Goal: Complete application form: Complete application form

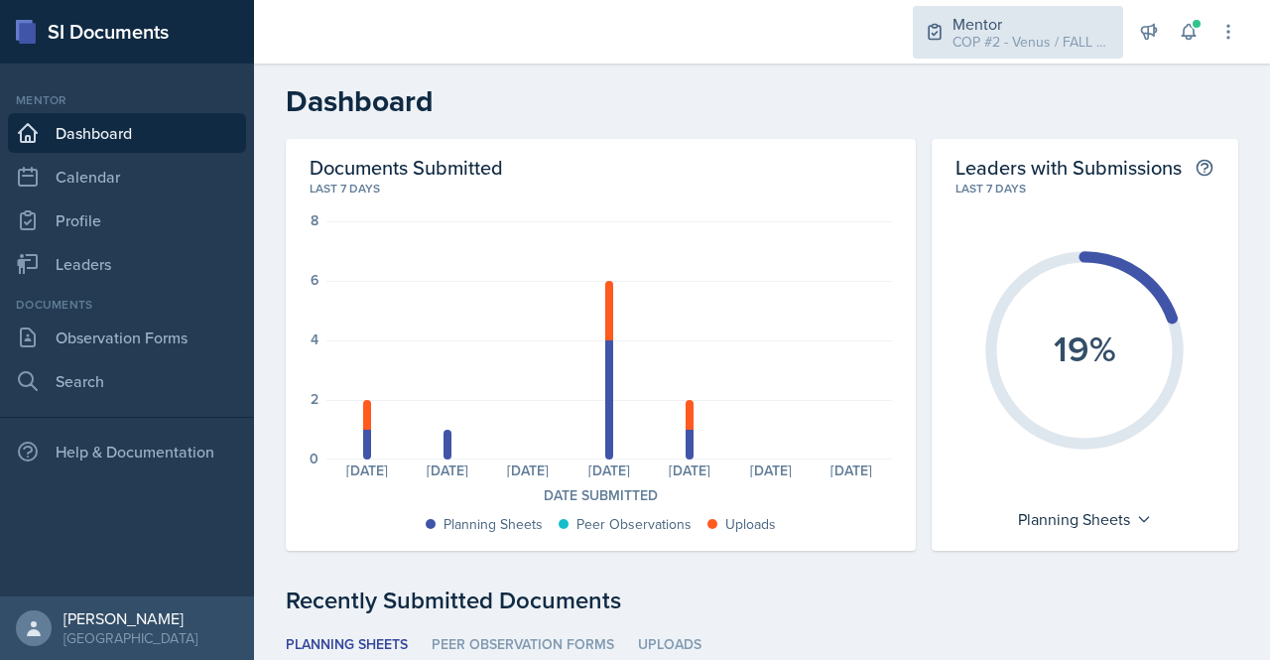
click at [1008, 50] on div "COP #2 - Venus / FALL 2025" at bounding box center [1031, 42] width 159 height 21
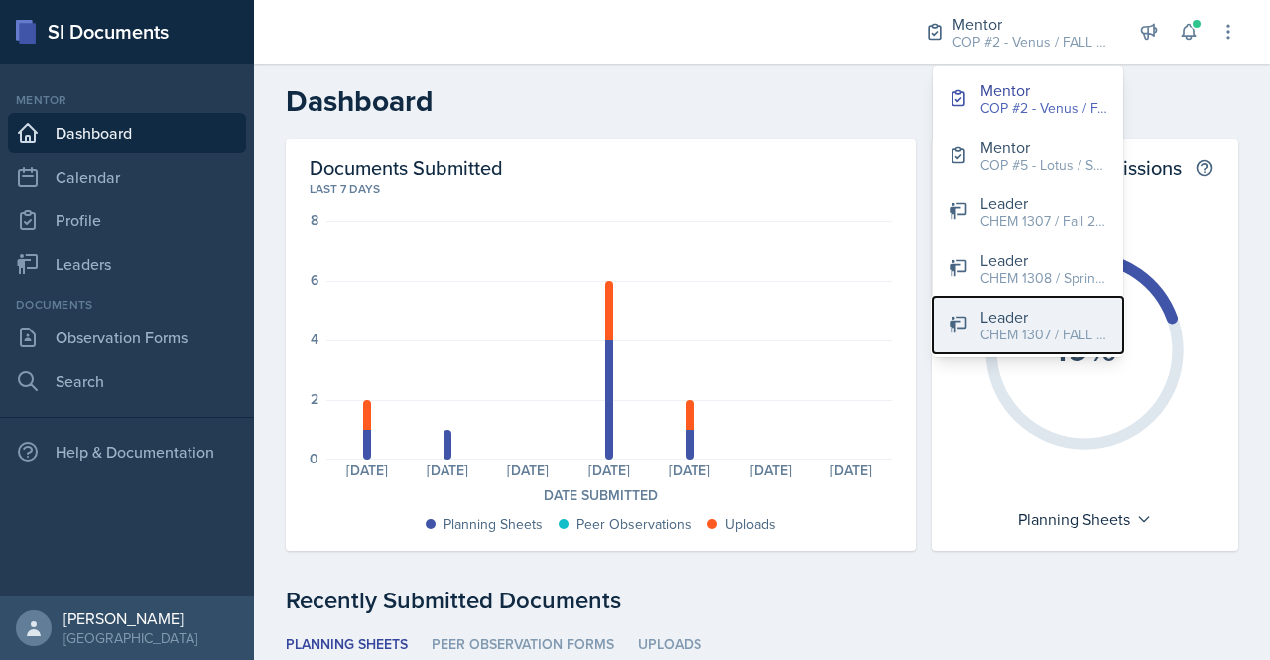
click at [1058, 318] on div "Leader" at bounding box center [1043, 316] width 127 height 24
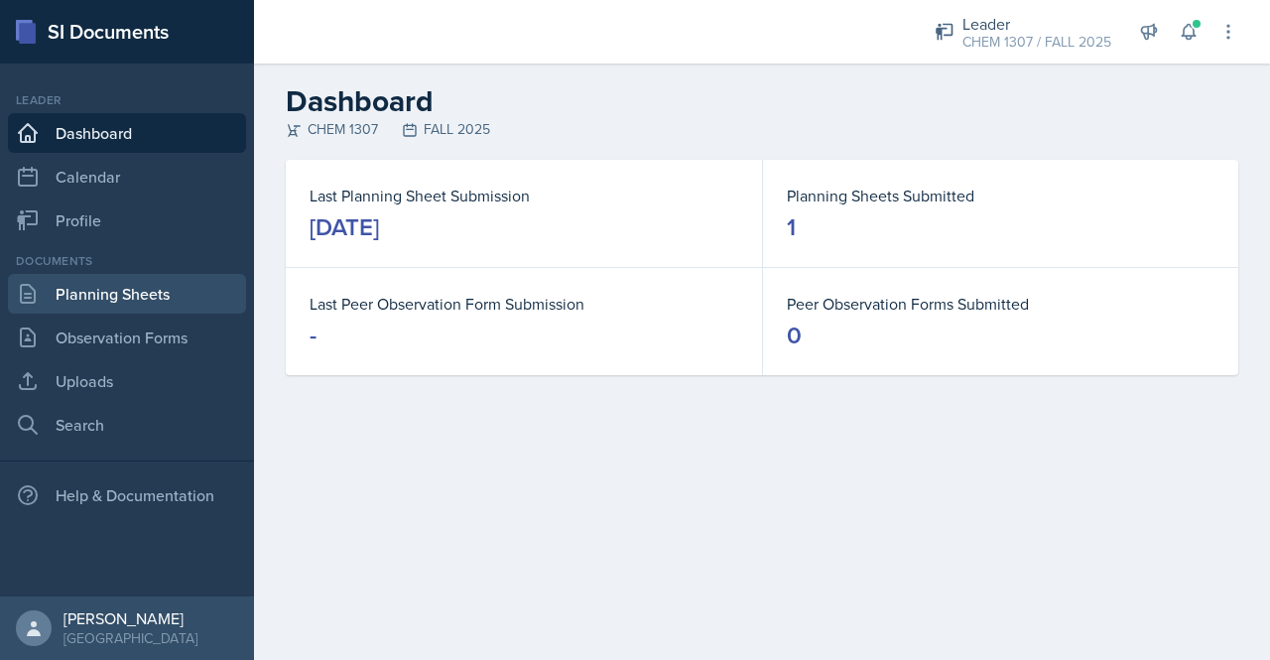
click at [142, 287] on link "Planning Sheets" at bounding box center [127, 294] width 238 height 40
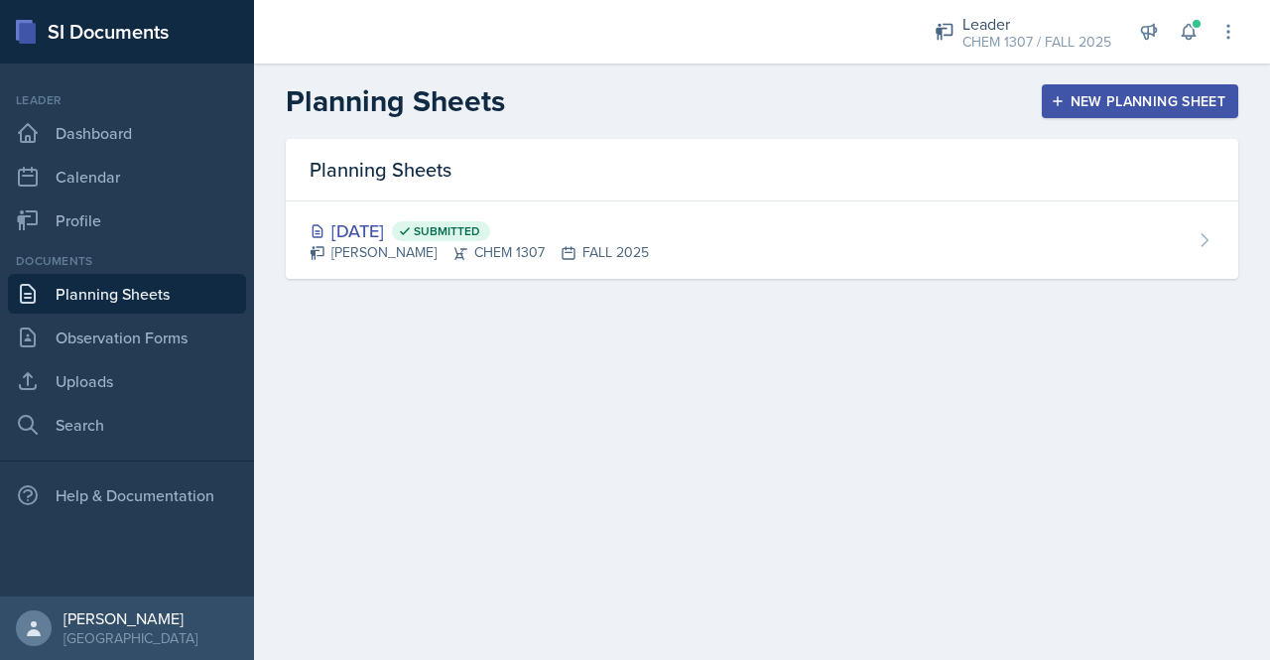
click at [563, 546] on main "Planning Sheets New Planning Sheet Planning Sheets Aug 26th, 2025 Submitted Ale…" at bounding box center [762, 361] width 1016 height 596
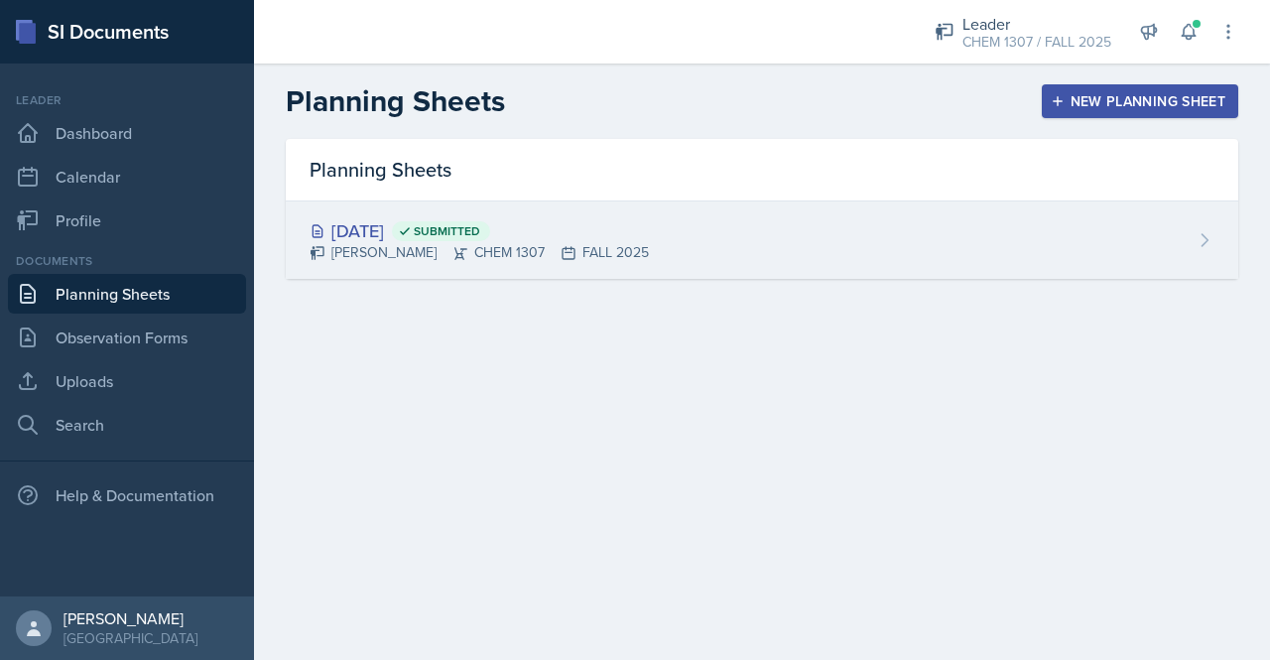
click at [387, 242] on div "Alexandra Hernandez CHEM 1307 FALL 2025" at bounding box center [478, 252] width 339 height 21
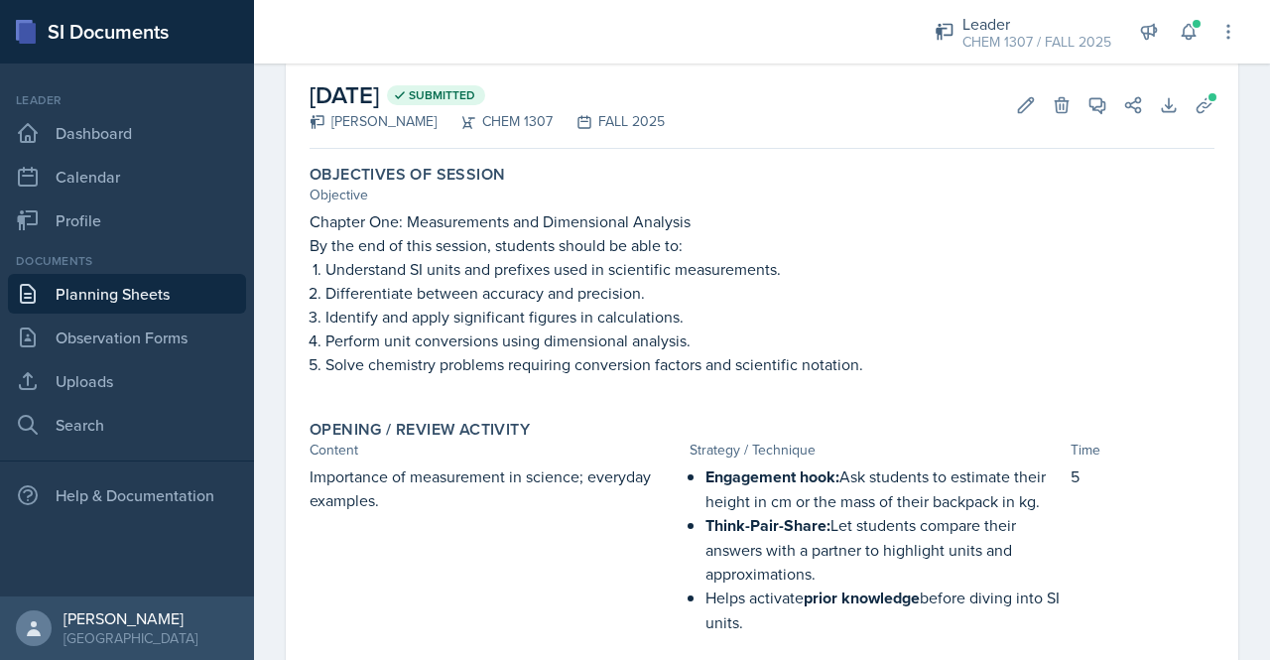
scroll to position [93, 0]
click at [118, 380] on link "Uploads" at bounding box center [127, 381] width 238 height 40
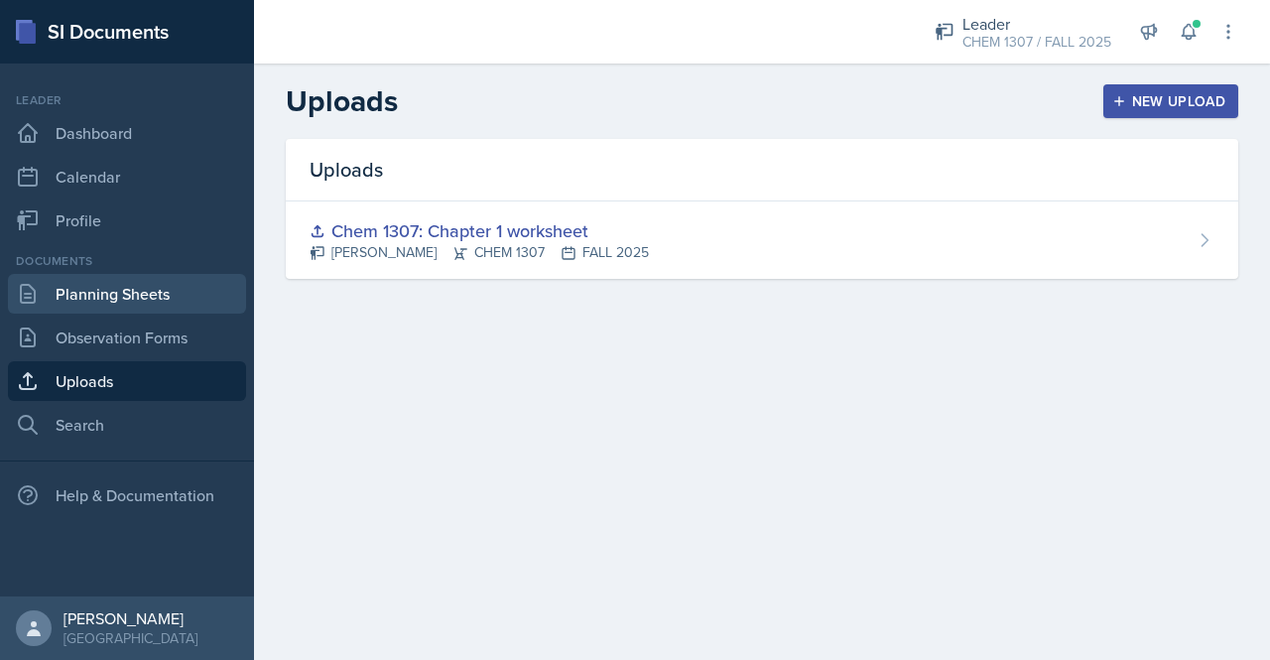
click at [134, 301] on link "Planning Sheets" at bounding box center [127, 294] width 238 height 40
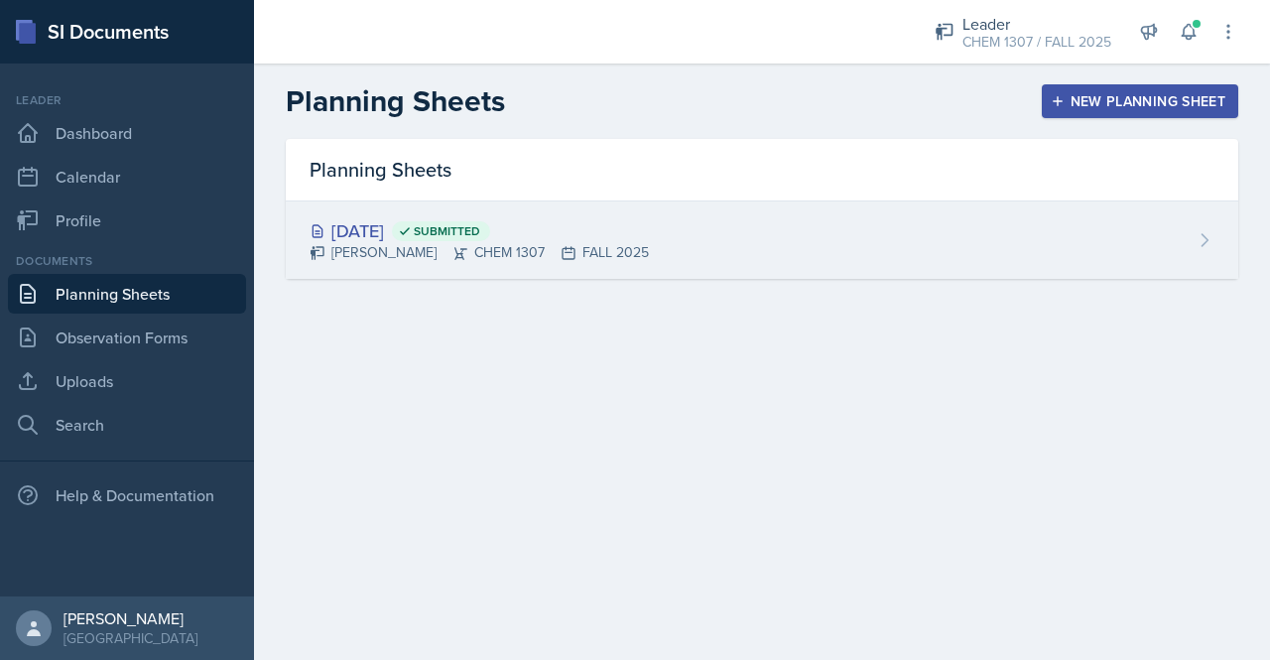
click at [869, 221] on div "Aug 26th, 2025 Submitted Alexandra Hernandez CHEM 1307 FALL 2025" at bounding box center [762, 239] width 952 height 77
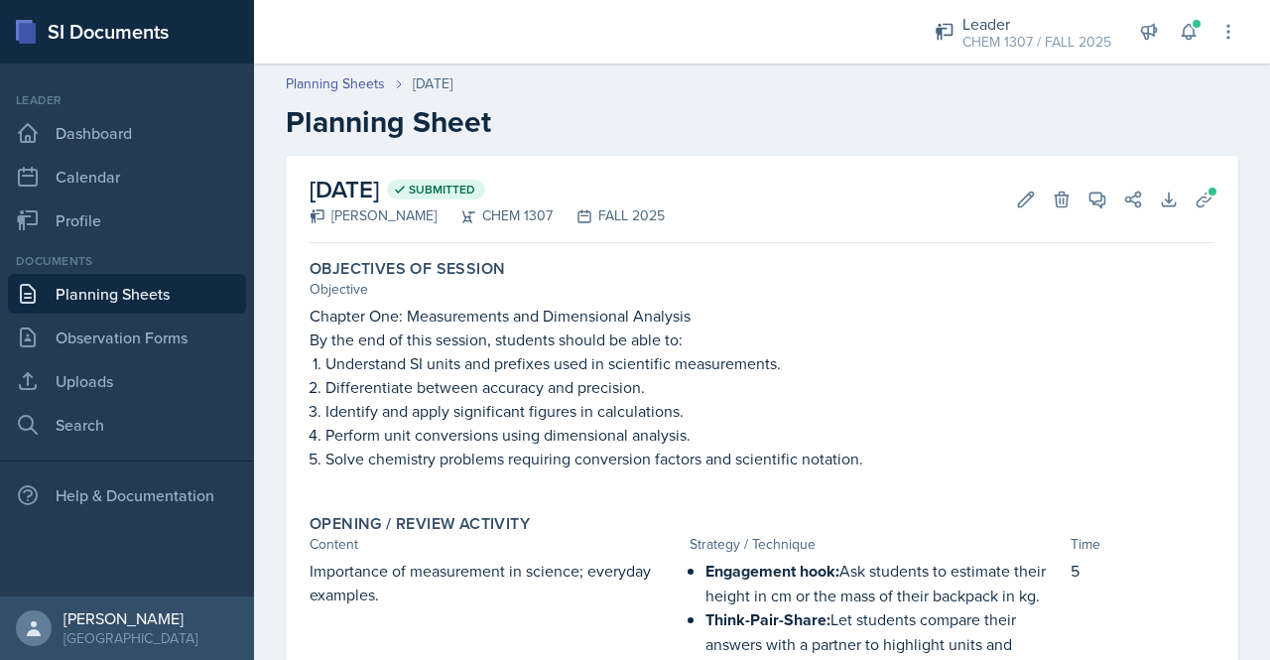
click at [1196, 215] on div "August 26th, 2025 Submitted Alexandra Hernandez CHEM 1307 FALL 2025 Edit Delete…" at bounding box center [761, 199] width 905 height 87
click at [1194, 207] on icon at bounding box center [1204, 199] width 20 height 20
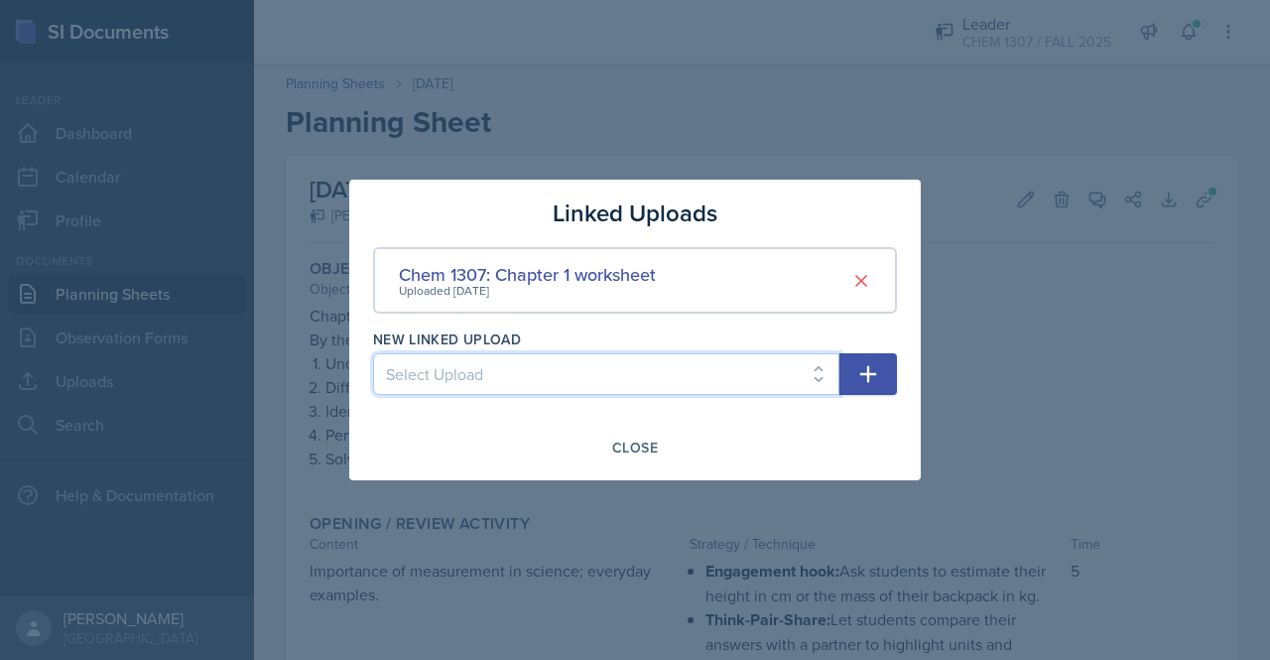
click at [629, 386] on select "Select Upload" at bounding box center [606, 374] width 466 height 42
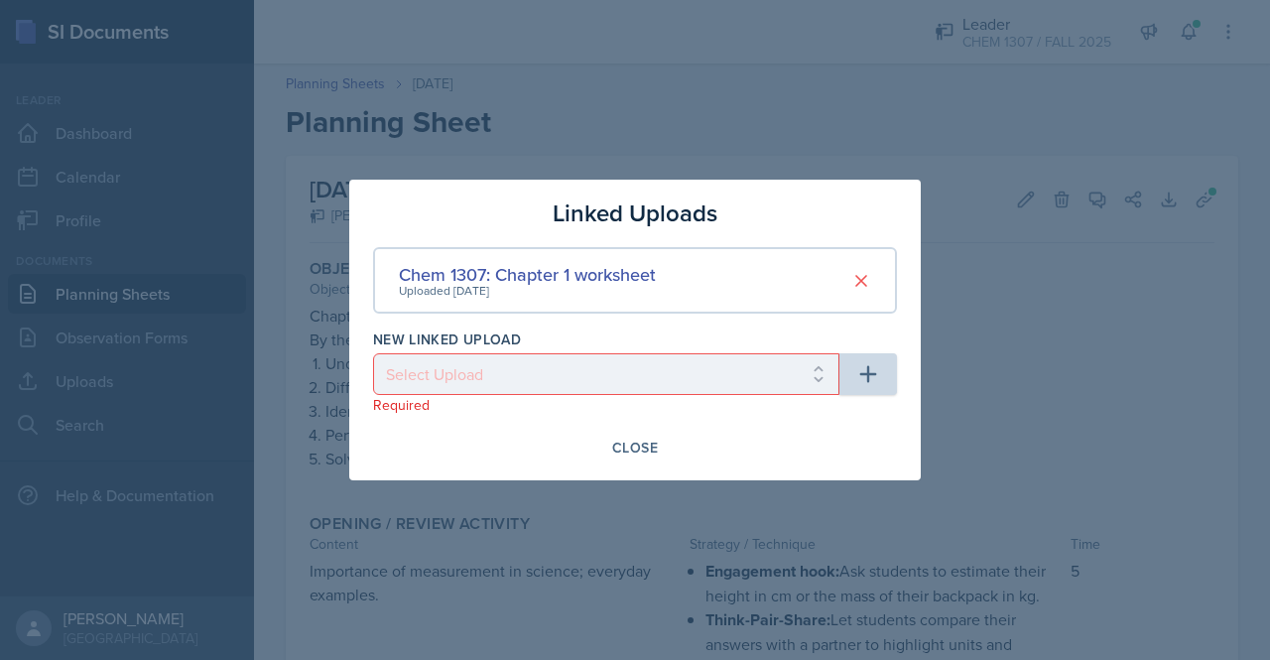
click at [651, 467] on div "Linked Uploads Chem 1307: Chapter 1 worksheet Uploaded Aug 21st, 2025 New Linke…" at bounding box center [634, 330] width 571 height 301
click at [649, 447] on div "Close" at bounding box center [635, 447] width 46 height 16
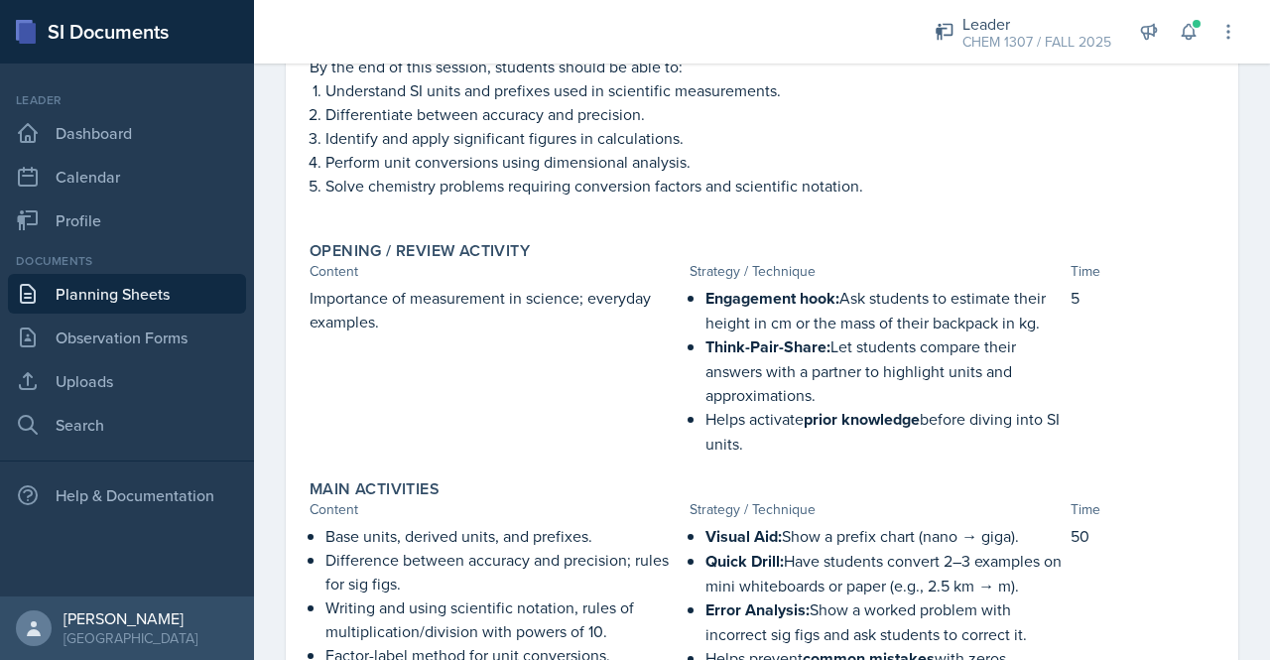
scroll to position [316, 0]
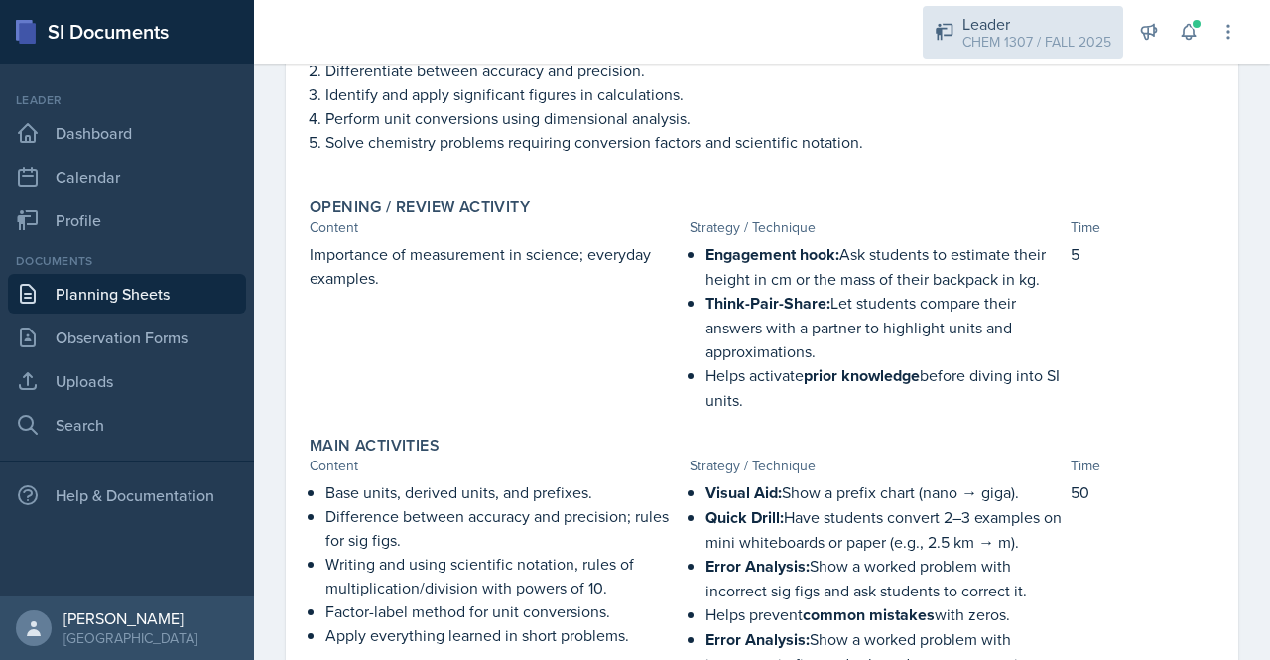
click at [1107, 51] on div "CHEM 1307 / FALL 2025" at bounding box center [1036, 42] width 149 height 21
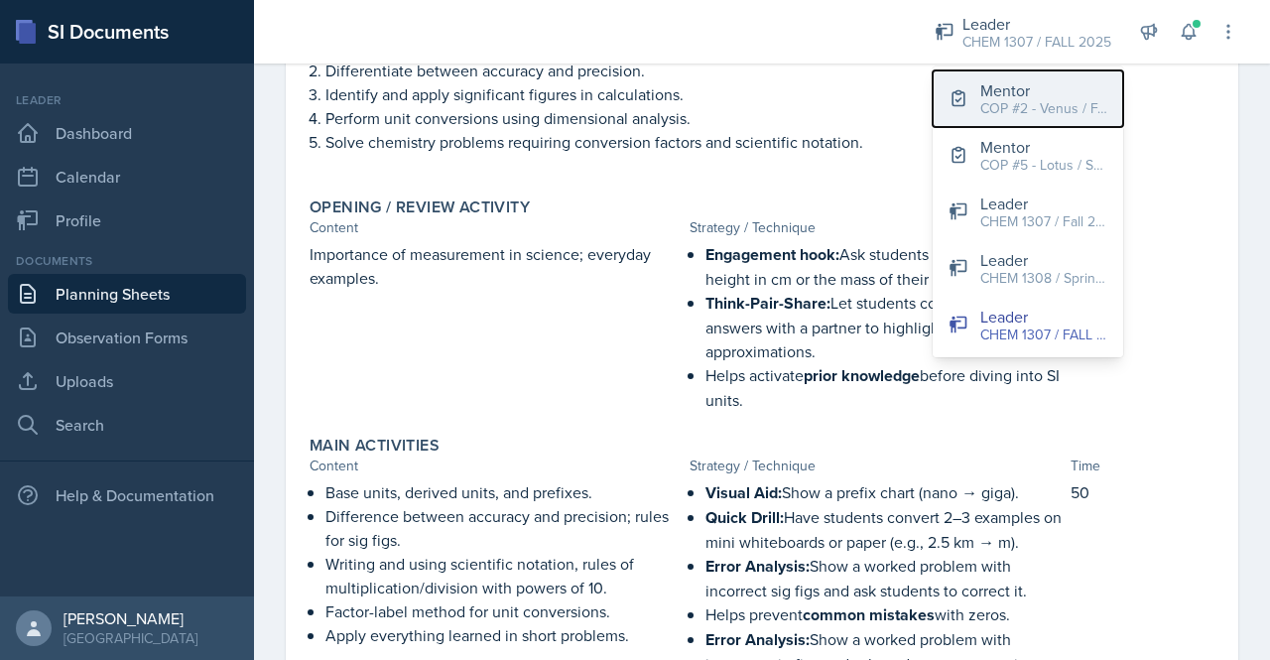
click at [1024, 94] on div "Mentor" at bounding box center [1043, 90] width 127 height 24
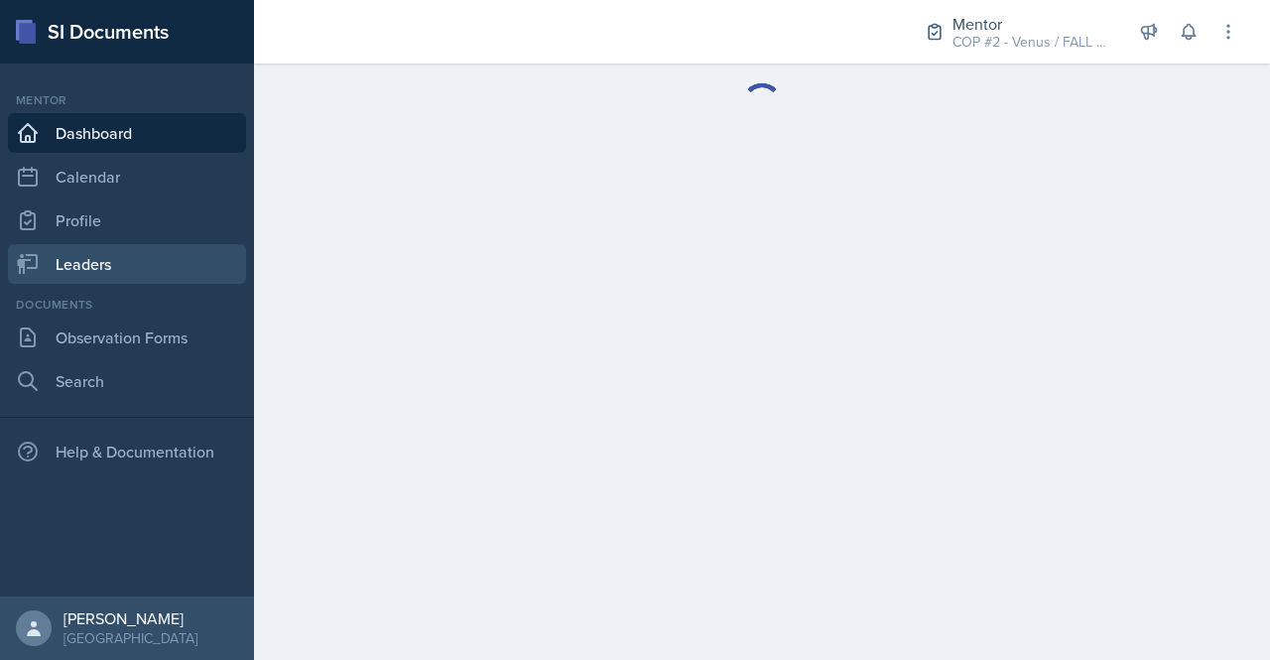
click at [123, 263] on link "Leaders" at bounding box center [127, 264] width 238 height 40
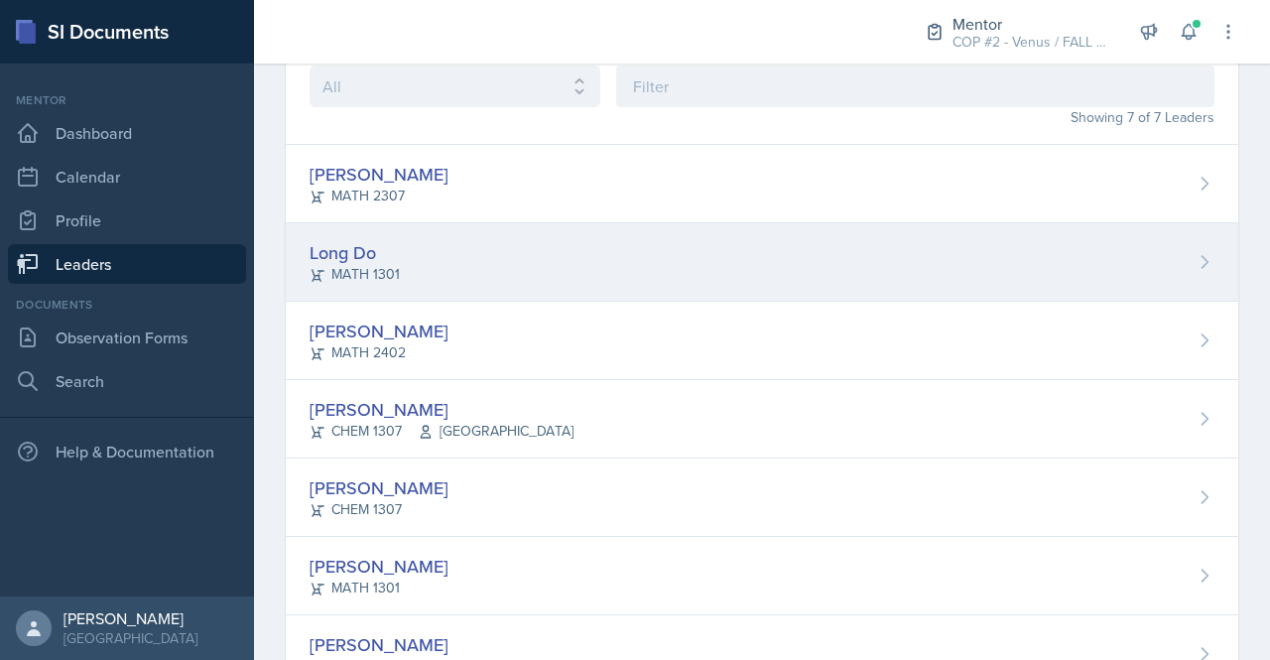
scroll to position [190, 0]
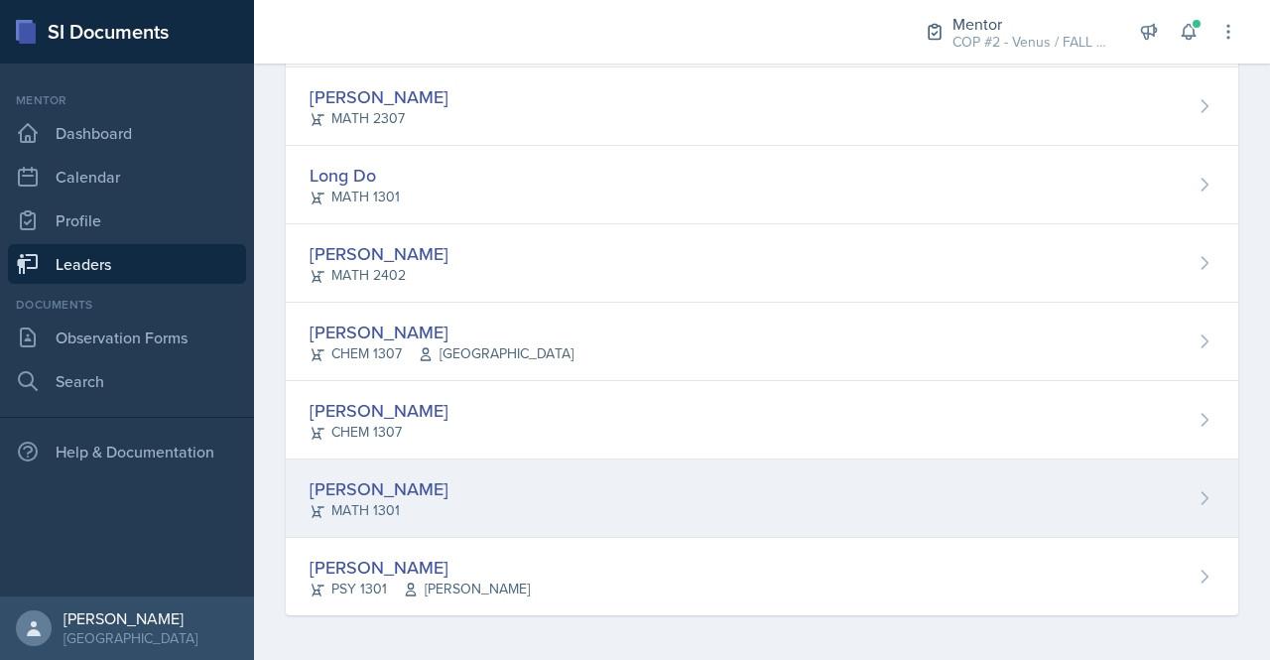
click at [499, 517] on div "Sakhana Jeganathan MATH 1301" at bounding box center [762, 498] width 952 height 78
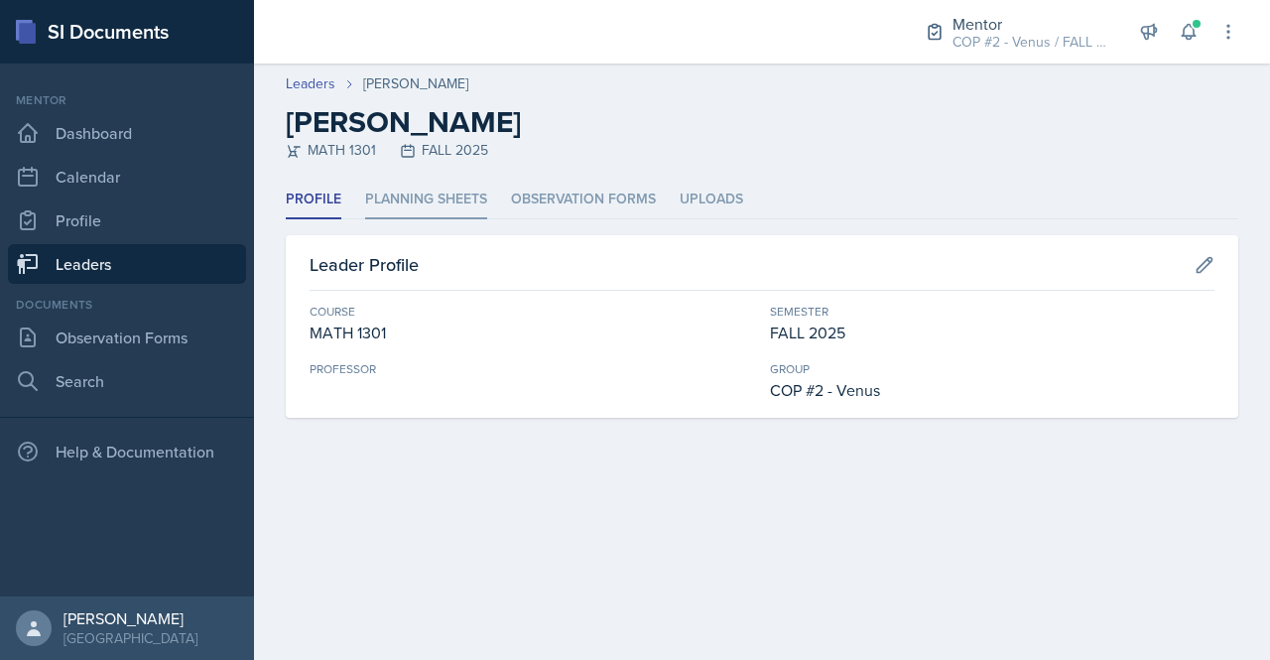
click at [436, 182] on li "Planning Sheets" at bounding box center [426, 200] width 122 height 39
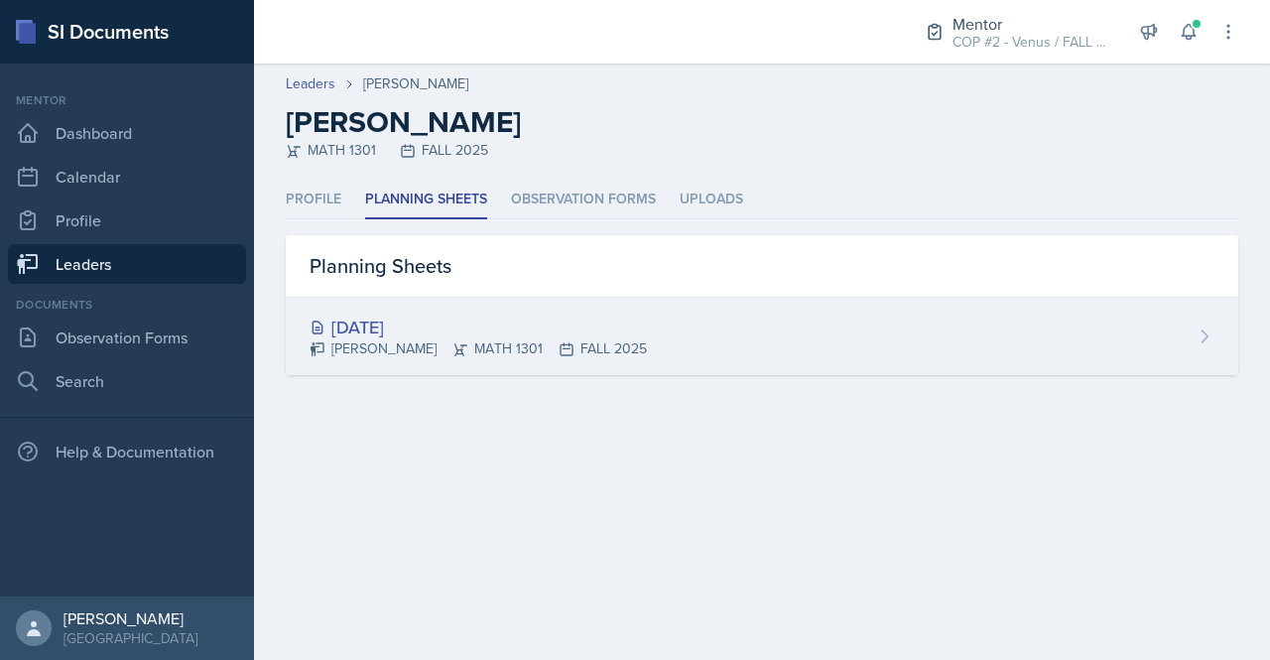
click at [550, 351] on div "Sakhana Jeganathan MATH 1301 FALL 2025" at bounding box center [477, 348] width 337 height 21
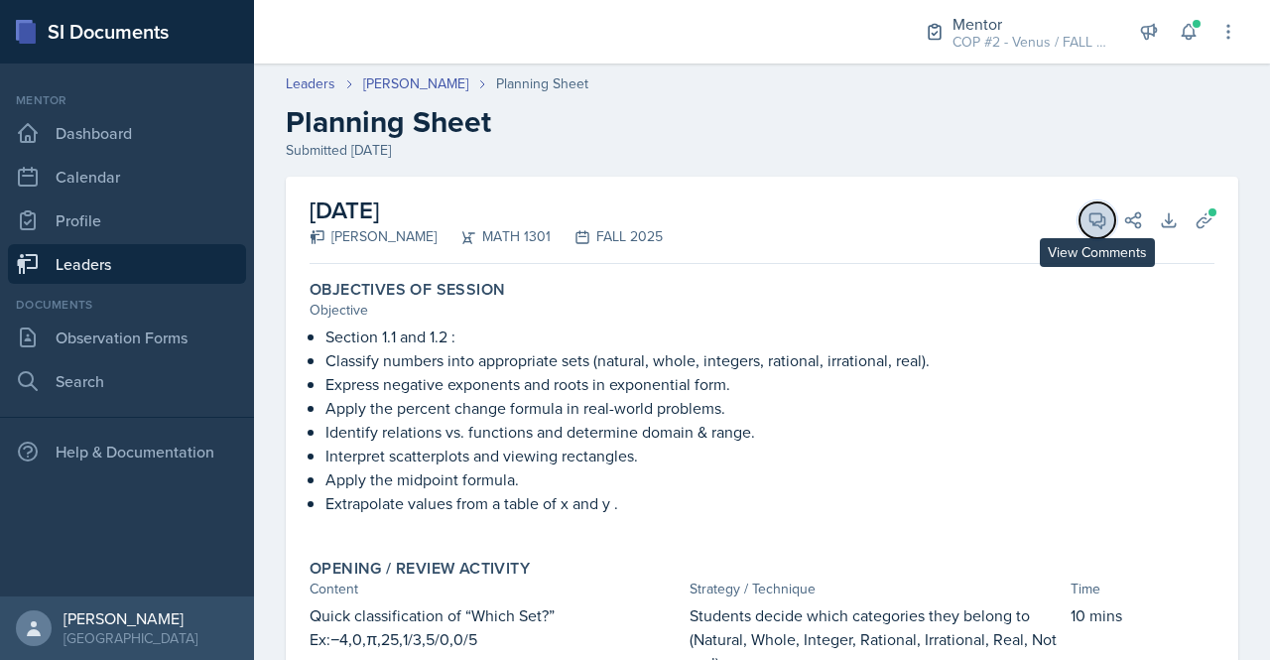
click at [1087, 216] on icon at bounding box center [1097, 220] width 20 height 20
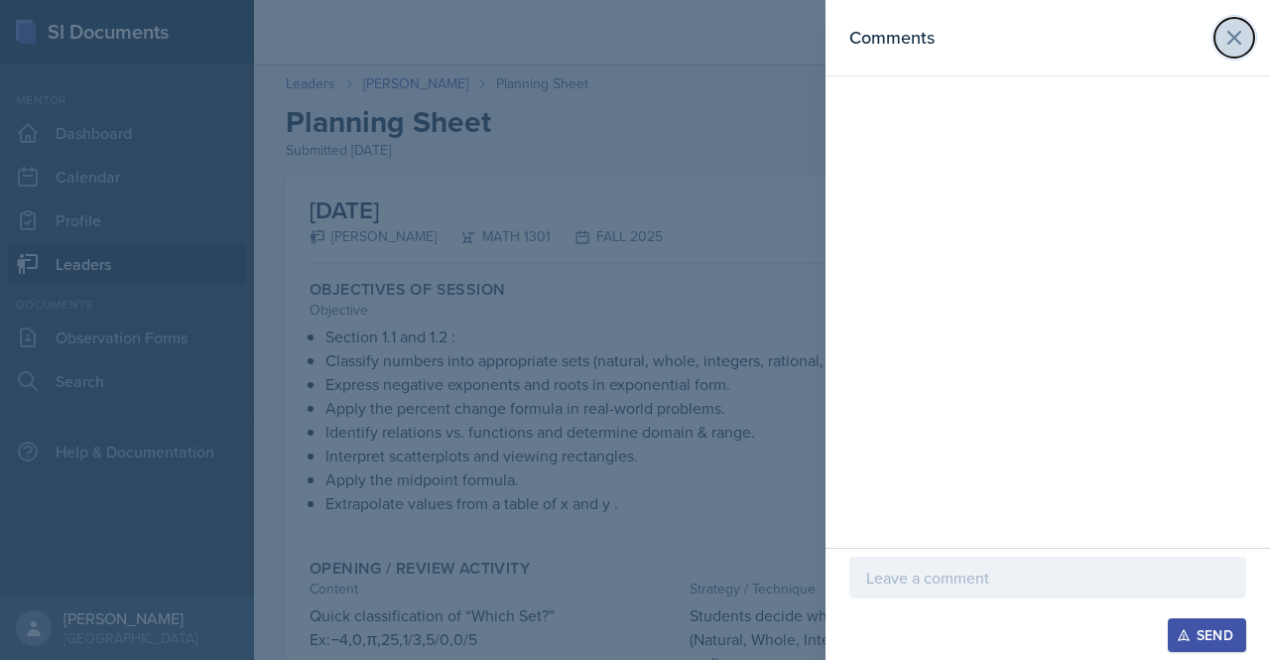
click at [1236, 37] on icon at bounding box center [1234, 38] width 12 height 12
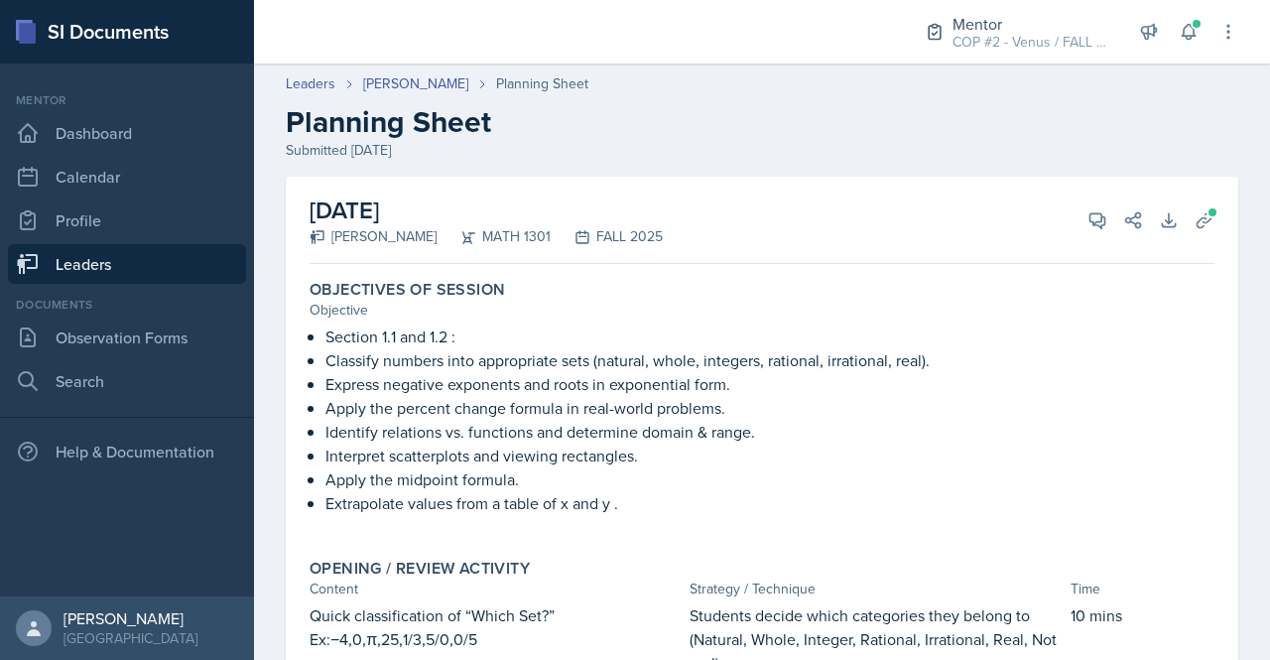
scroll to position [36, 0]
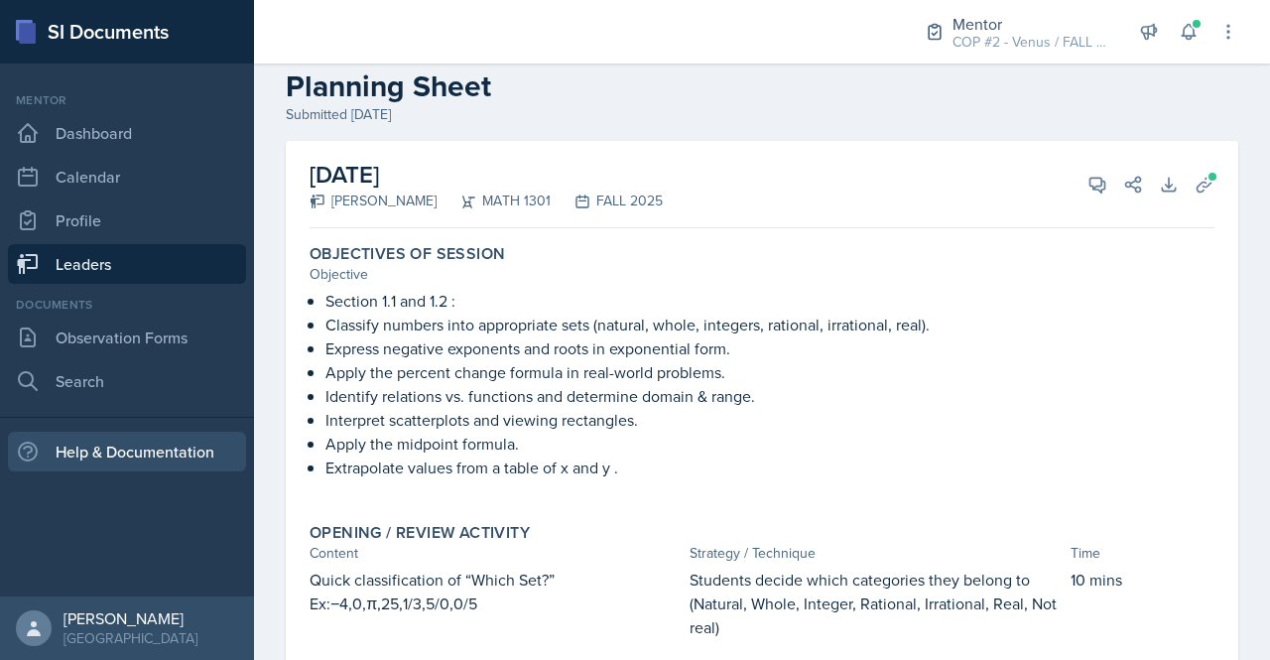
click at [139, 467] on div "Help & Documentation" at bounding box center [127, 451] width 238 height 40
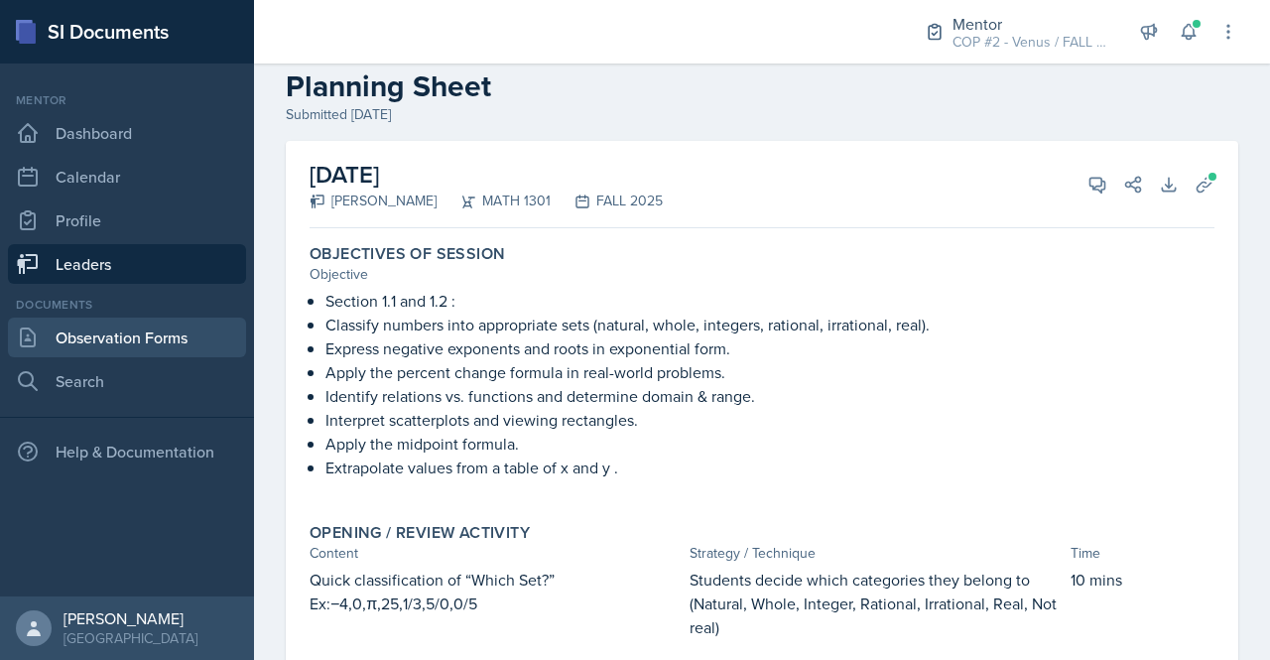
click at [120, 332] on link "Observation Forms" at bounding box center [127, 337] width 238 height 40
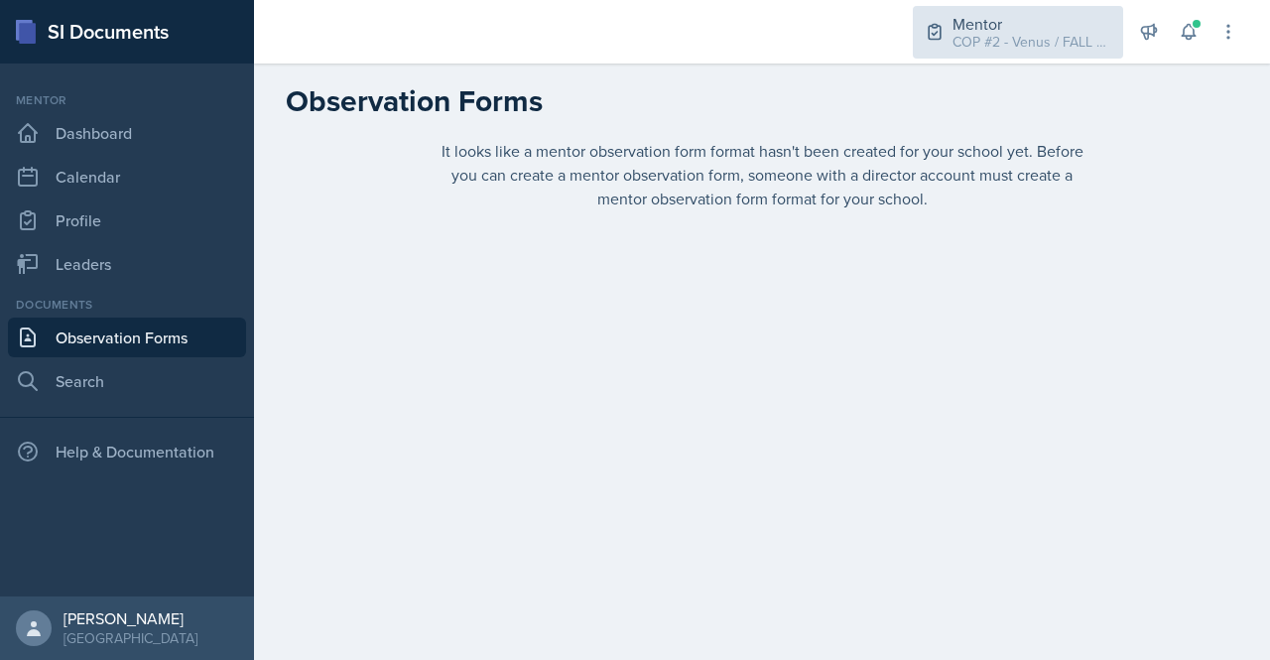
click at [1078, 29] on div "Mentor" at bounding box center [1031, 24] width 159 height 24
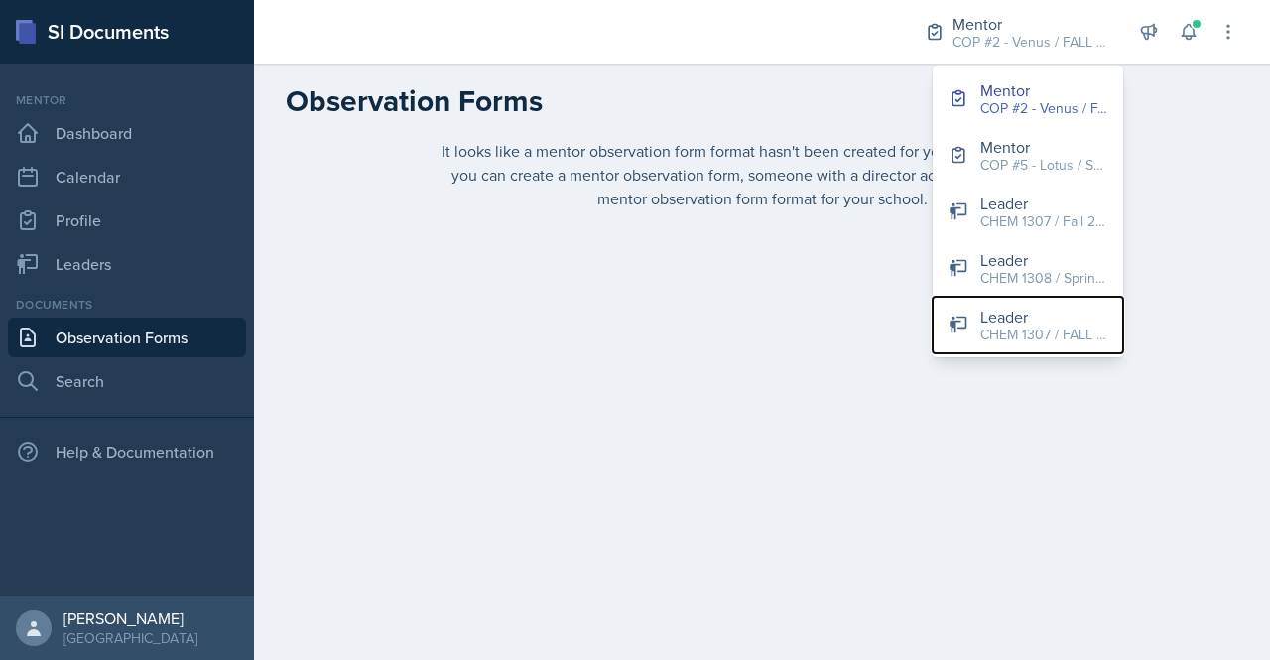
click at [1041, 314] on div "Leader" at bounding box center [1043, 316] width 127 height 24
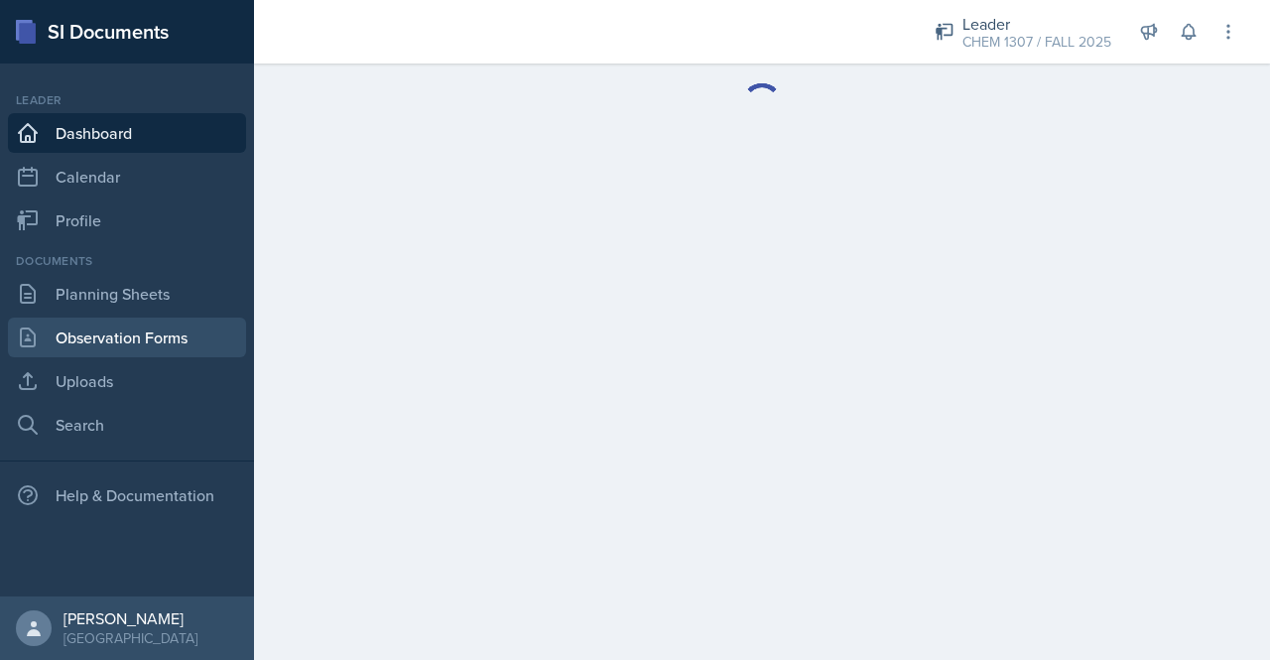
click at [133, 344] on link "Observation Forms" at bounding box center [127, 337] width 238 height 40
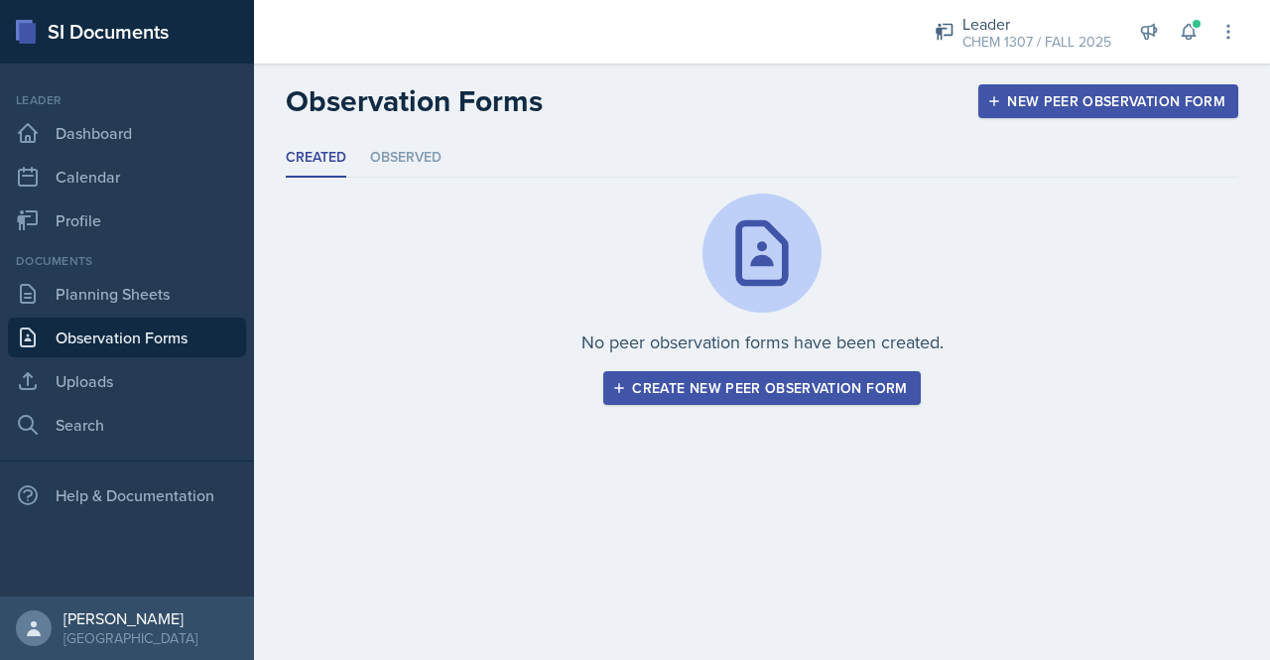
click at [717, 402] on button "Create new peer observation form" at bounding box center [761, 388] width 316 height 34
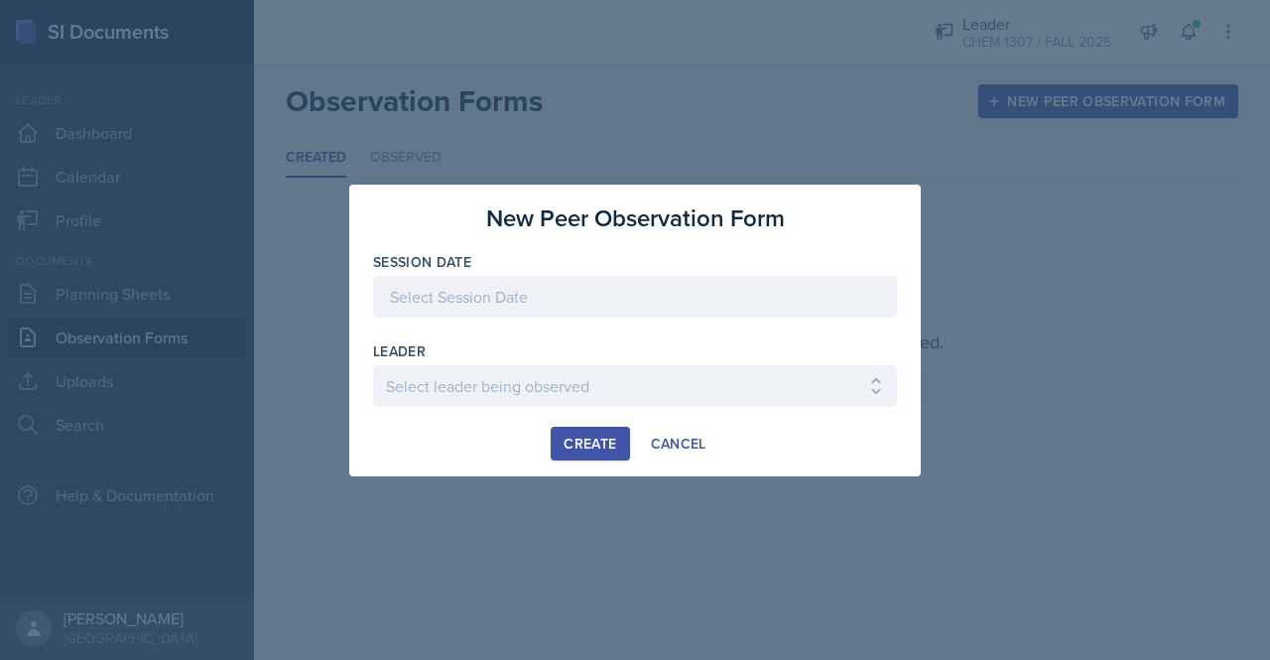
click at [514, 306] on div at bounding box center [635, 297] width 524 height 42
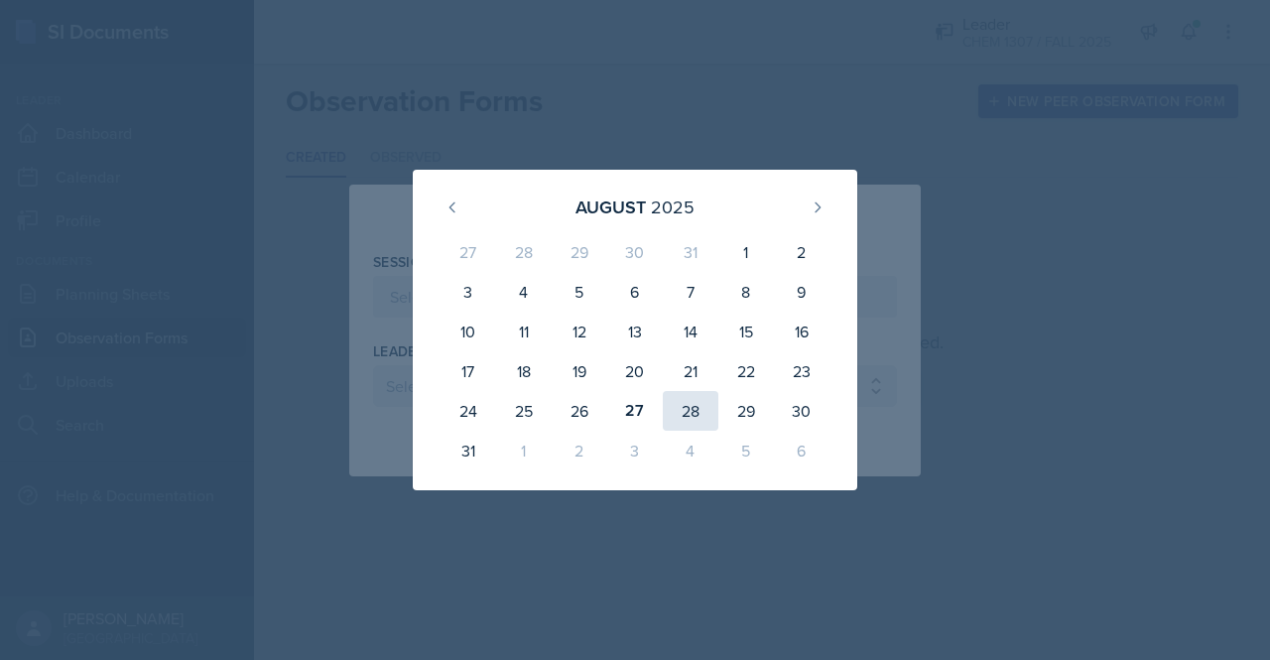
click at [702, 402] on div "28" at bounding box center [691, 411] width 56 height 40
type input "August 28th, 2025"
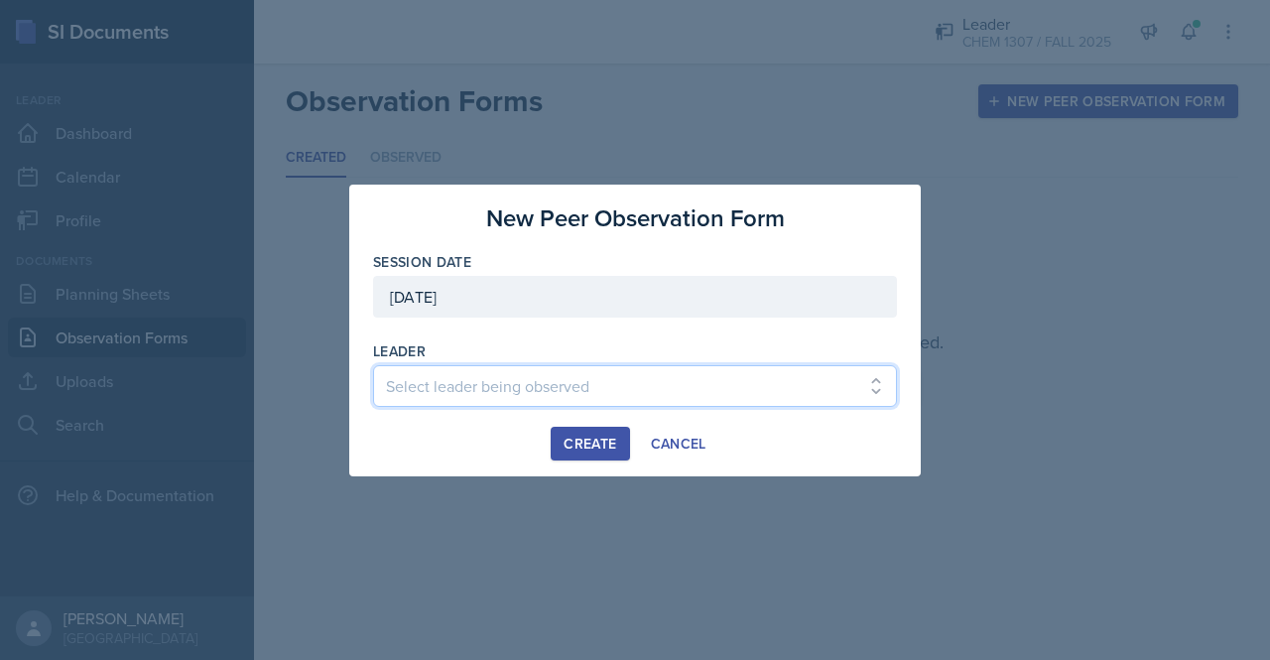
click at [513, 390] on select "Select leader being observed Kaleya Ervin / CHEM 1307 Melina Silva / BIOL 1301 …" at bounding box center [635, 386] width 524 height 42
select select "86aa393b-0cd7-4fcf-9510-aa4d38143e82"
click at [373, 365] on select "Select leader being observed Kaleya Ervin / CHEM 1307 Melina Silva / BIOL 1301 …" at bounding box center [635, 386] width 524 height 42
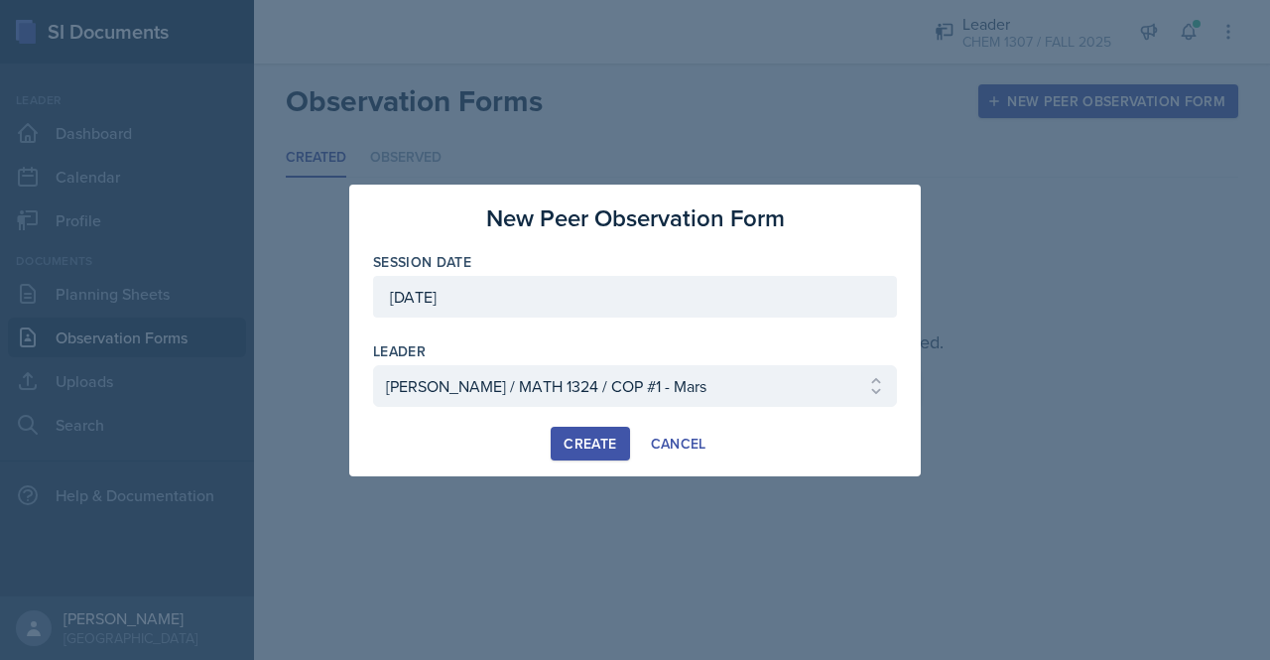
click at [596, 435] on div "Create" at bounding box center [589, 443] width 53 height 16
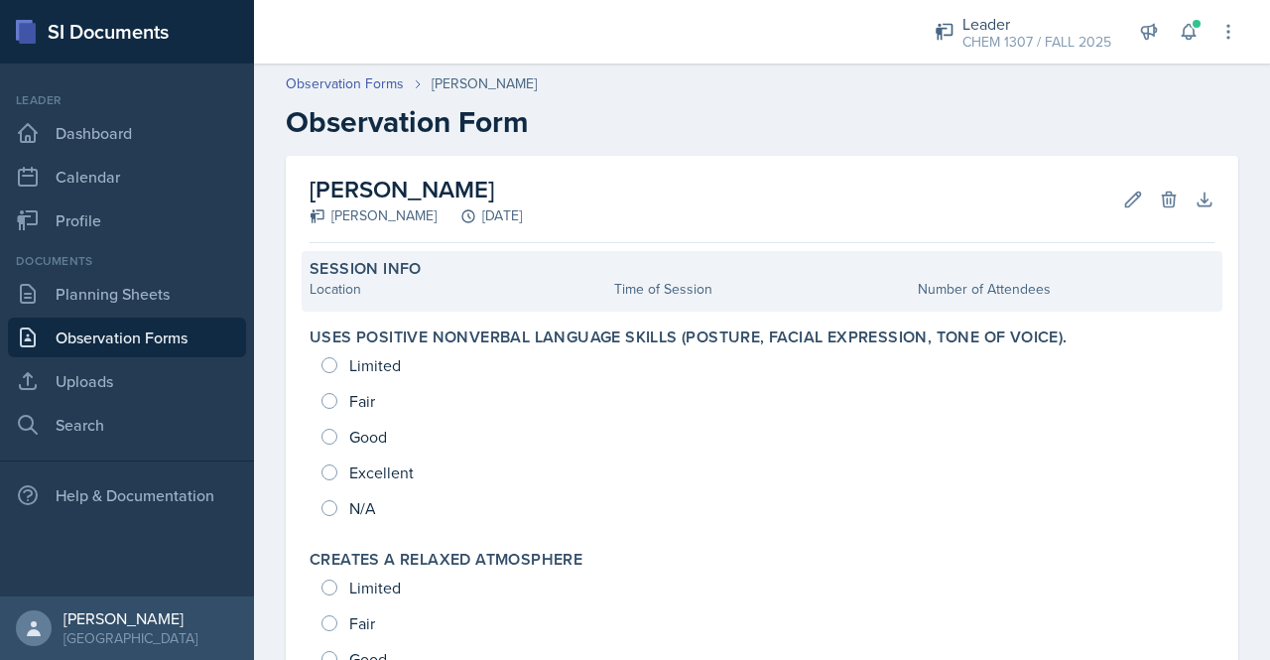
click at [401, 289] on div "Location" at bounding box center [457, 289] width 297 height 21
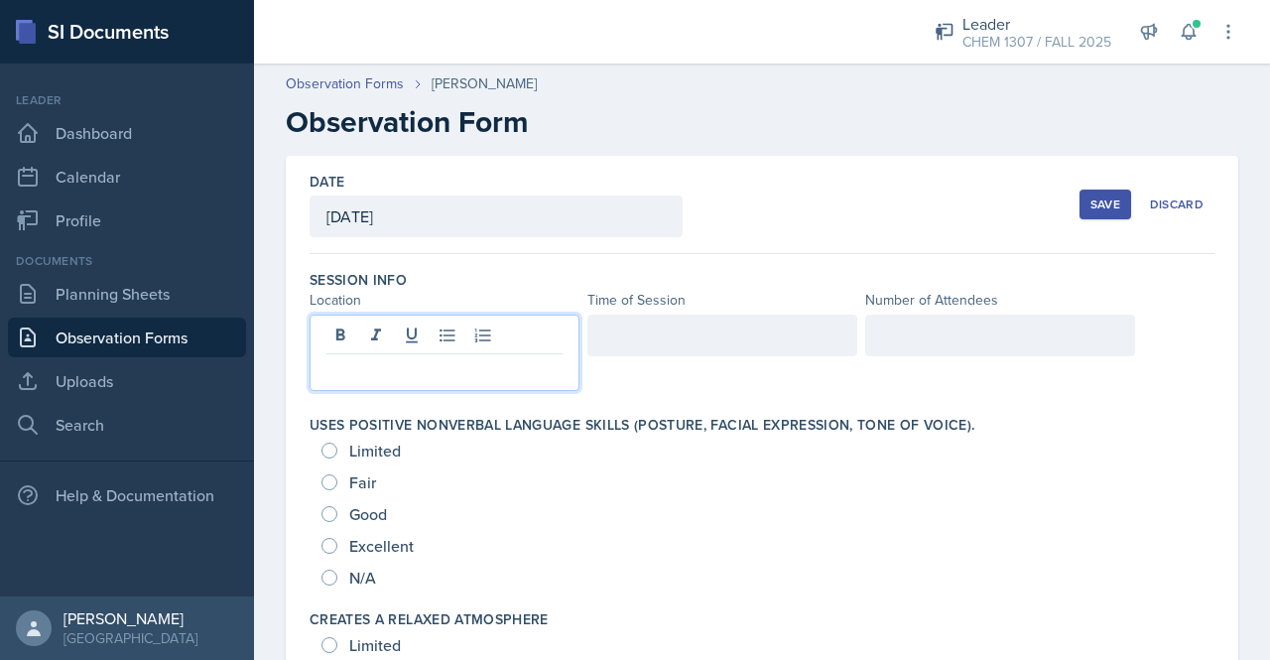
click at [409, 337] on div at bounding box center [444, 352] width 270 height 76
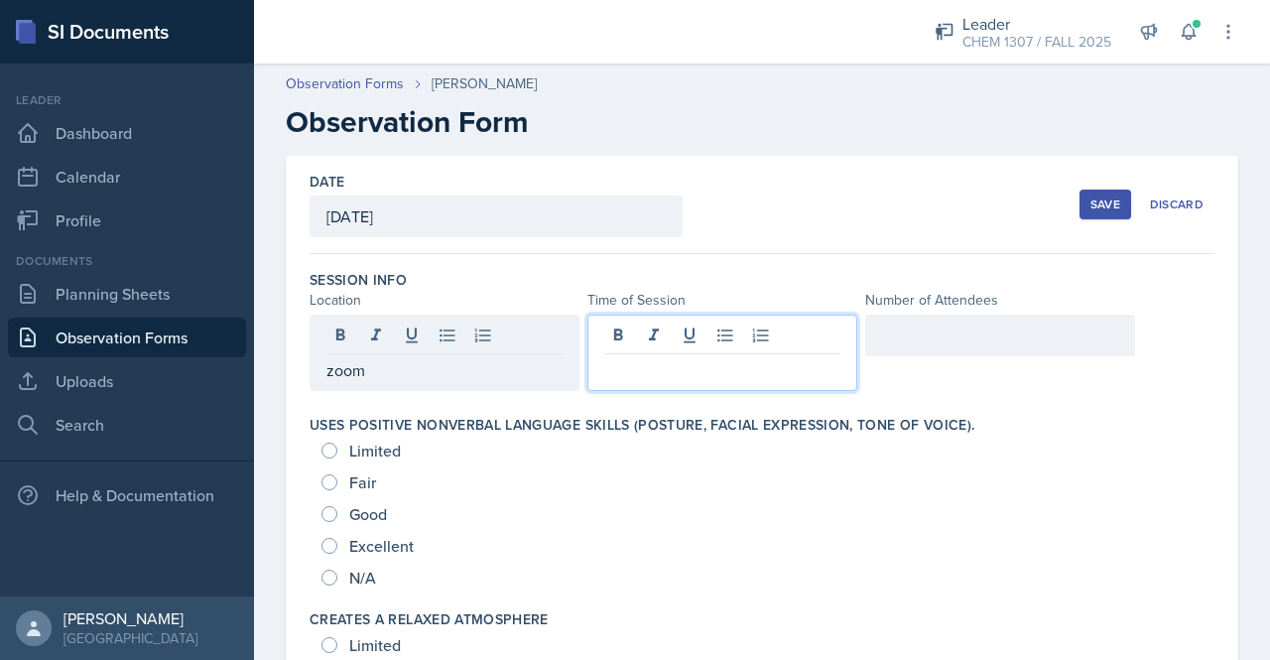
click at [635, 321] on div at bounding box center [722, 352] width 270 height 76
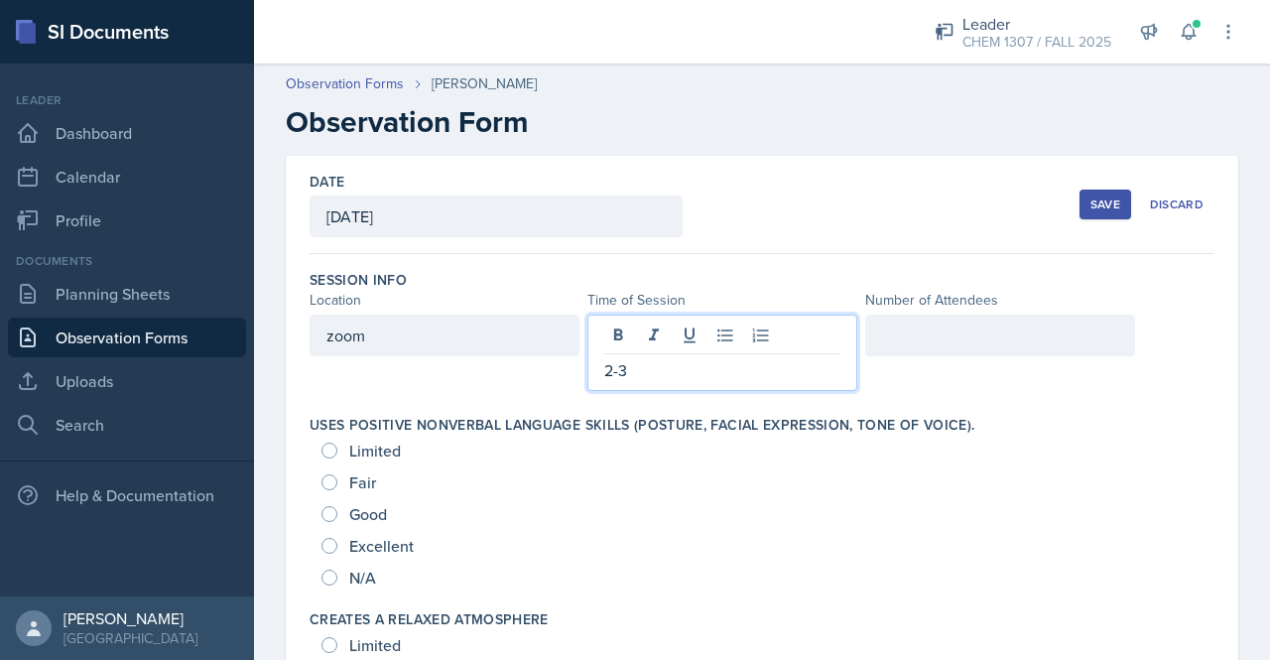
click at [944, 336] on div at bounding box center [1000, 335] width 270 height 42
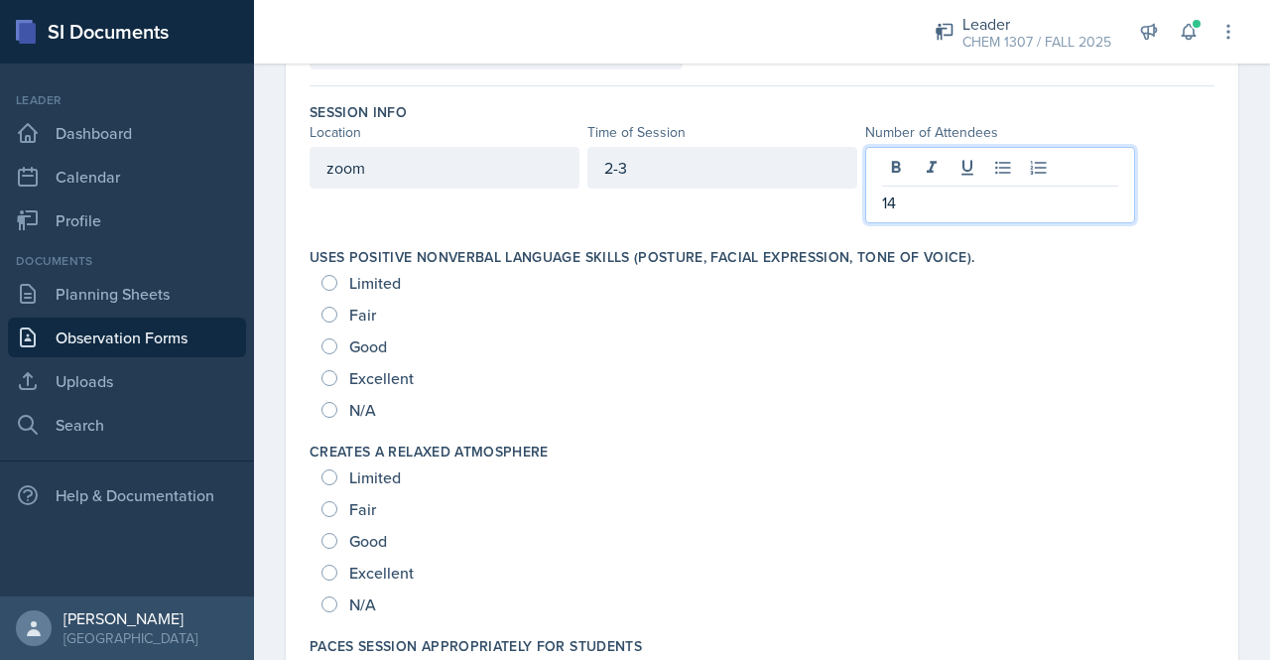
scroll to position [173, 0]
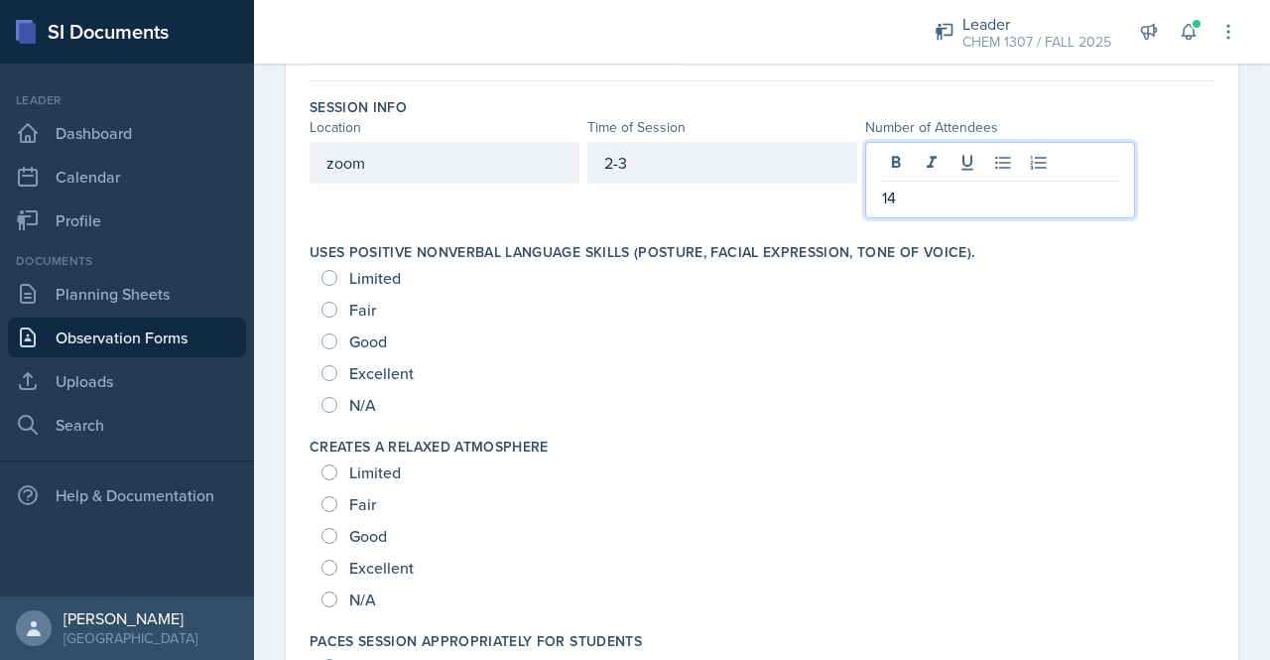
click at [337, 362] on div "Excellent" at bounding box center [369, 373] width 96 height 32
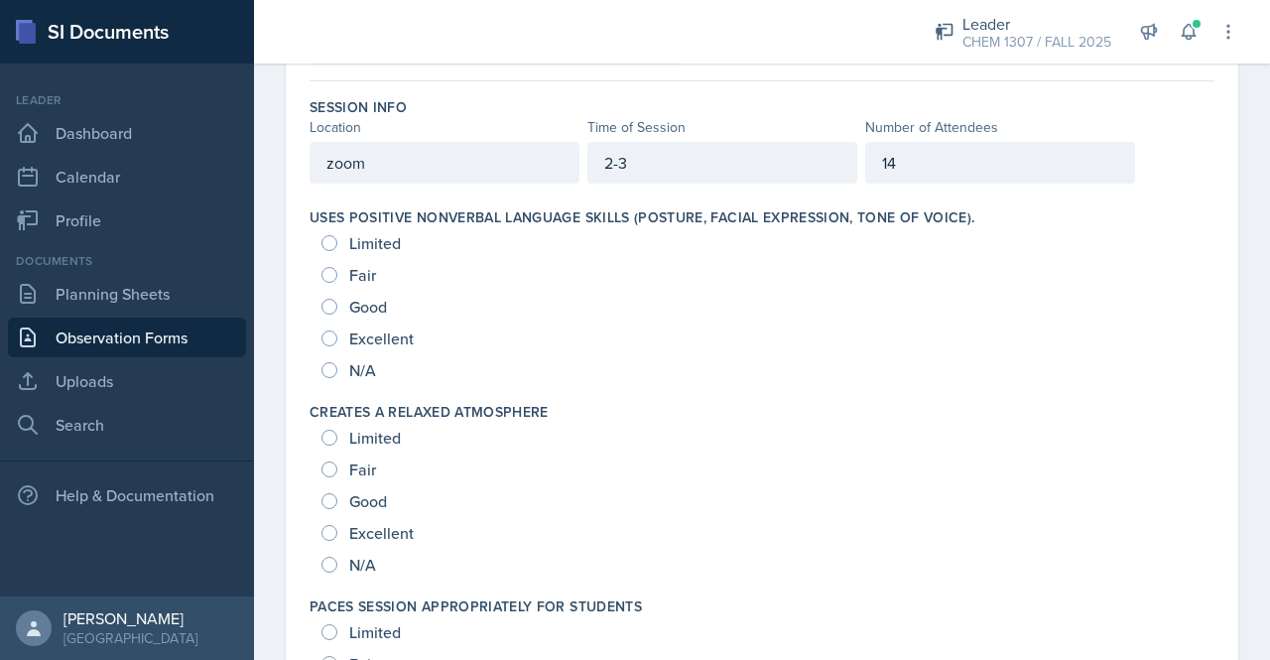
click at [317, 338] on div "Limited Fair Good Excellent N/A" at bounding box center [761, 306] width 905 height 159
click at [323, 338] on input "Excellent" at bounding box center [329, 338] width 16 height 16
radio input "true"
click at [336, 537] on div "Excellent" at bounding box center [369, 533] width 96 height 32
click at [324, 533] on input "Excellent" at bounding box center [329, 533] width 16 height 16
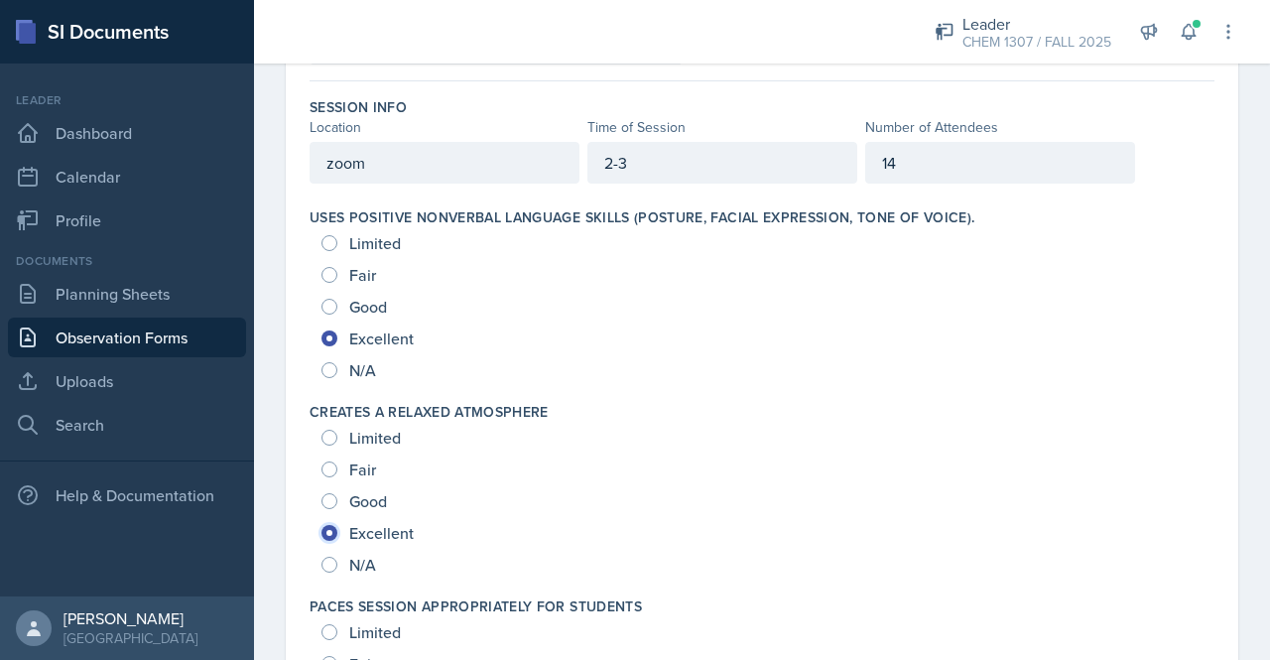
radio input "true"
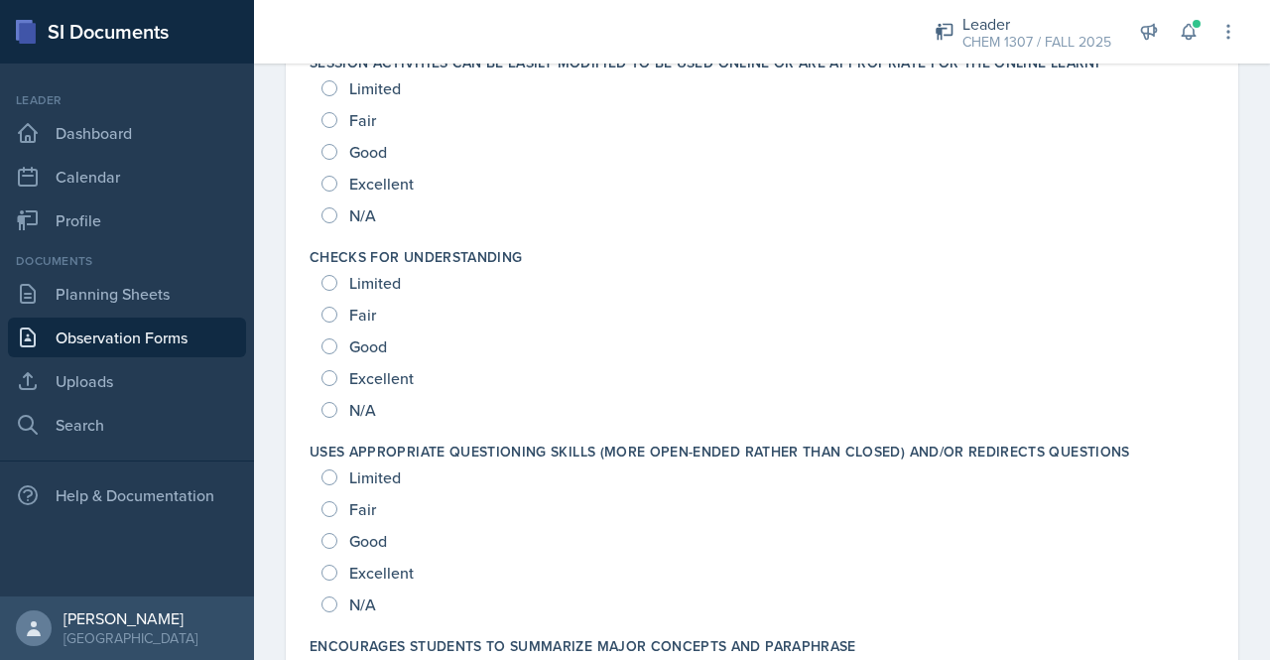
scroll to position [934, 0]
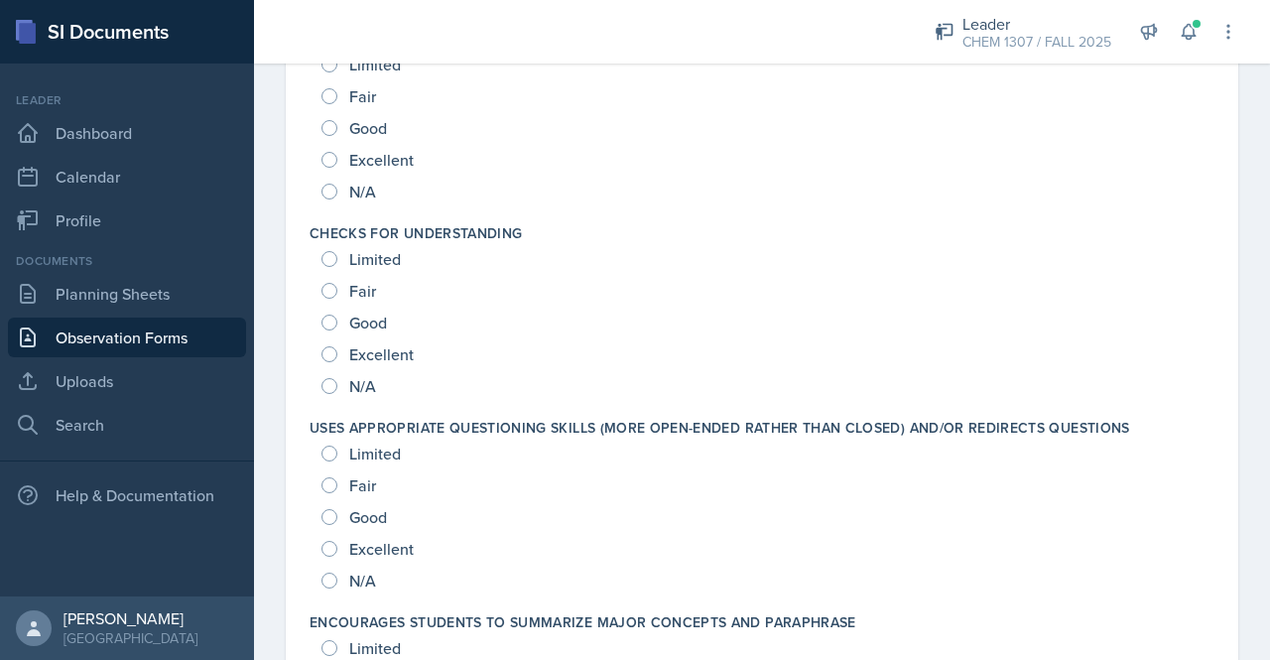
drag, startPoint x: 499, startPoint y: 628, endPoint x: 1071, endPoint y: 342, distance: 639.6
click at [1071, 342] on div "Excellent" at bounding box center [761, 354] width 881 height 32
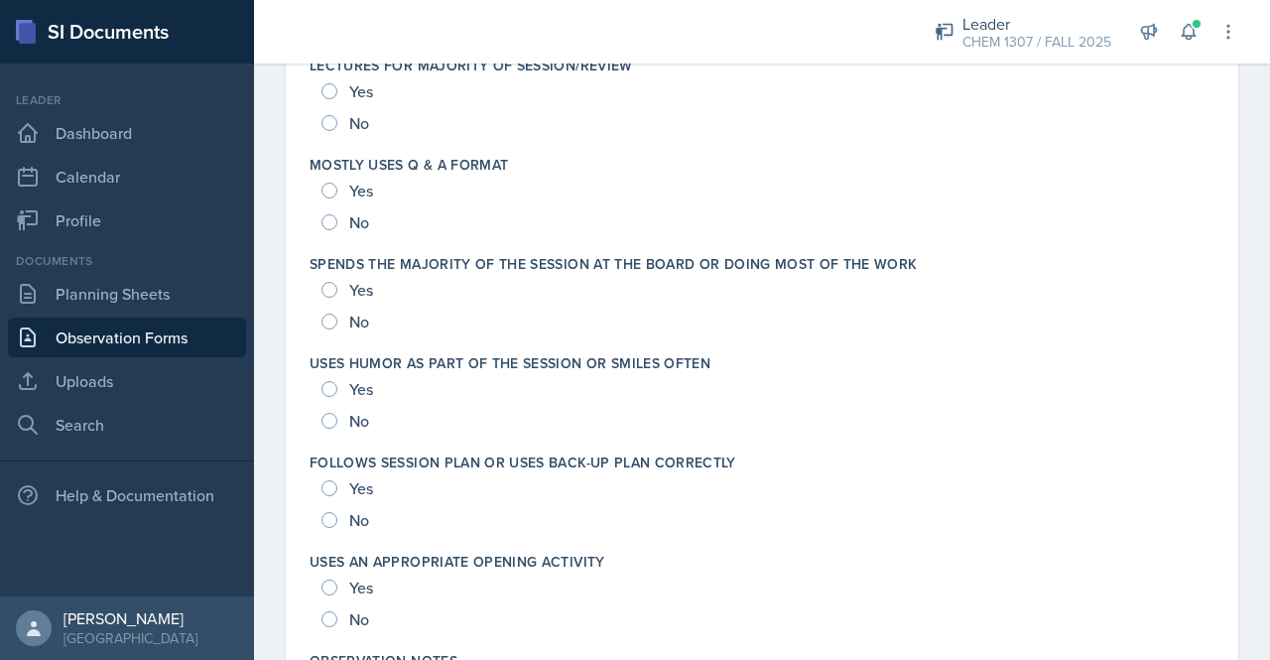
scroll to position [3864, 0]
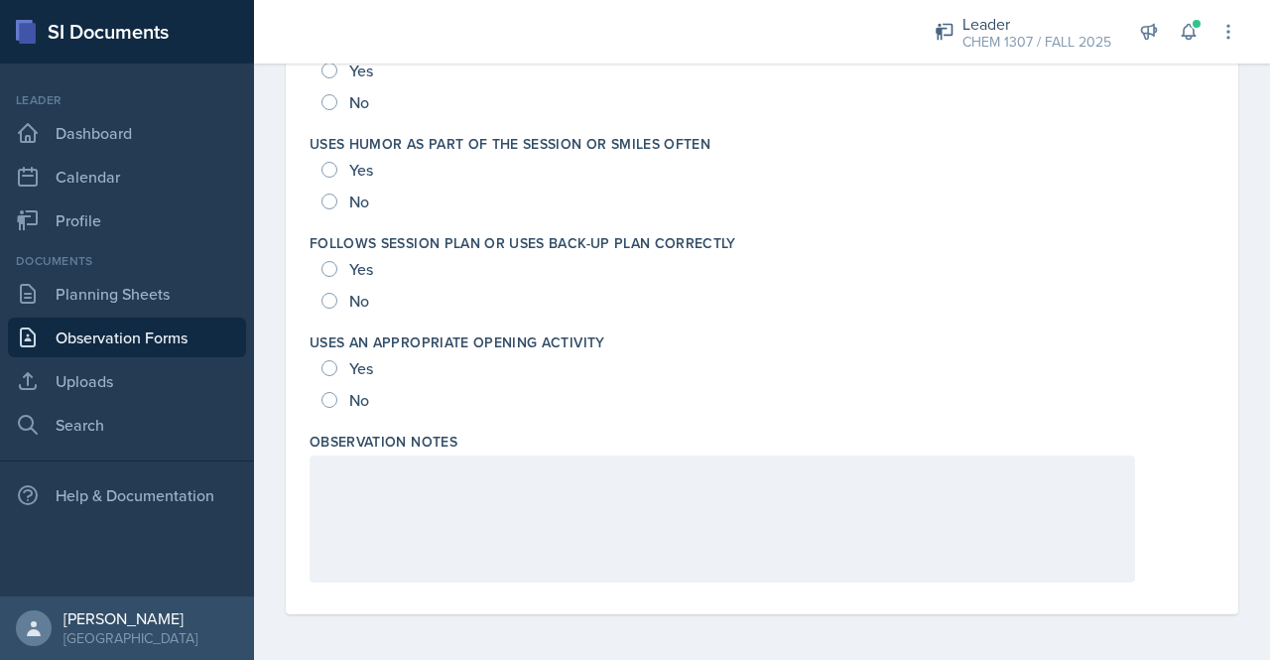
click at [502, 516] on div at bounding box center [721, 518] width 825 height 127
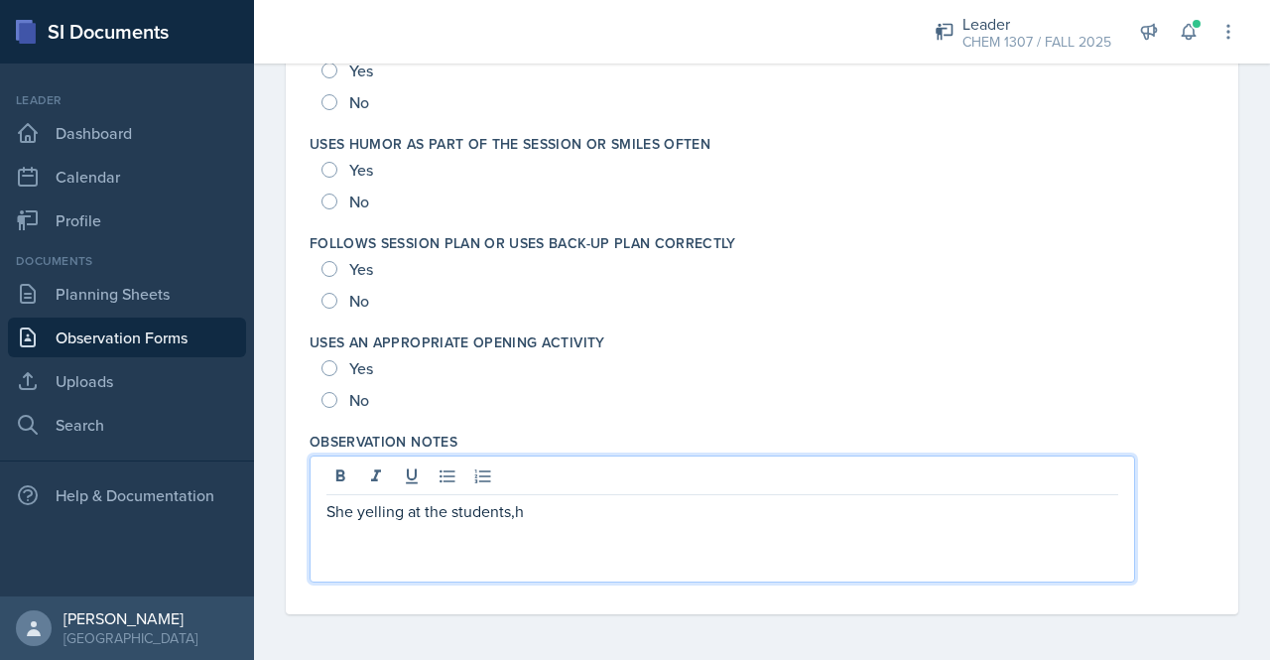
drag, startPoint x: 555, startPoint y: 517, endPoint x: 135, endPoint y: 452, distance: 425.4
click at [135, 452] on div "SI Documents Leader Dashboard Calendar Profile Documents Planning Sheets Observ…" at bounding box center [635, 330] width 1270 height 660
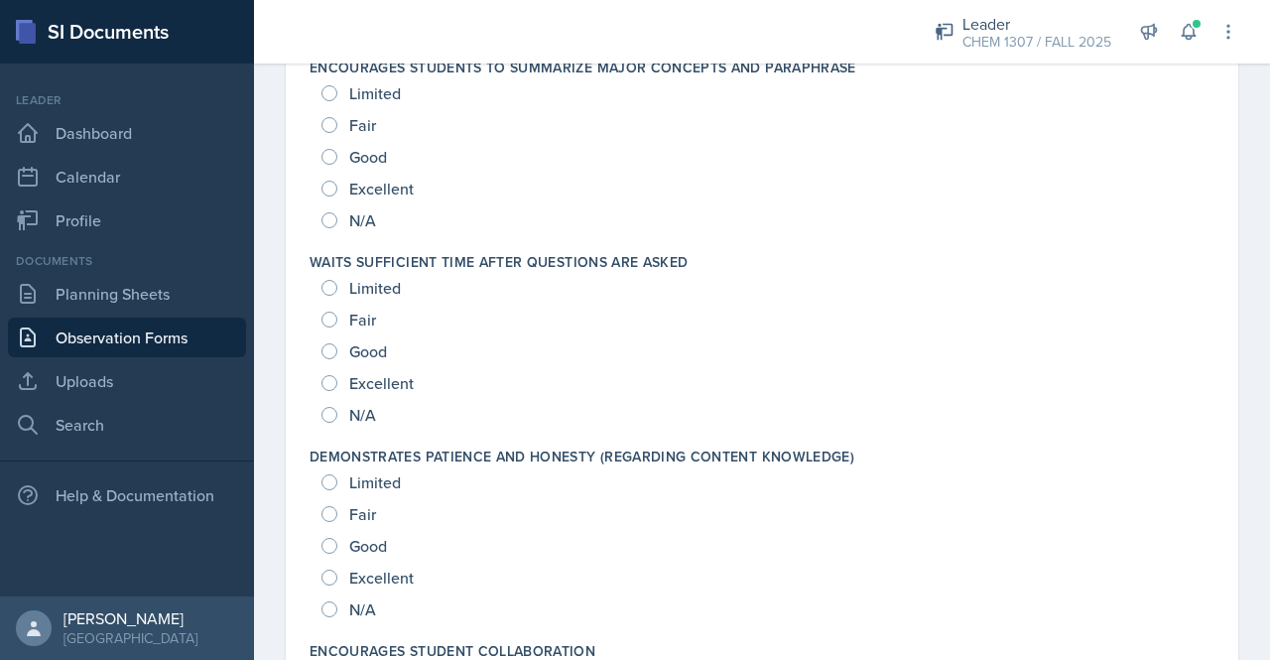
scroll to position [1540, 0]
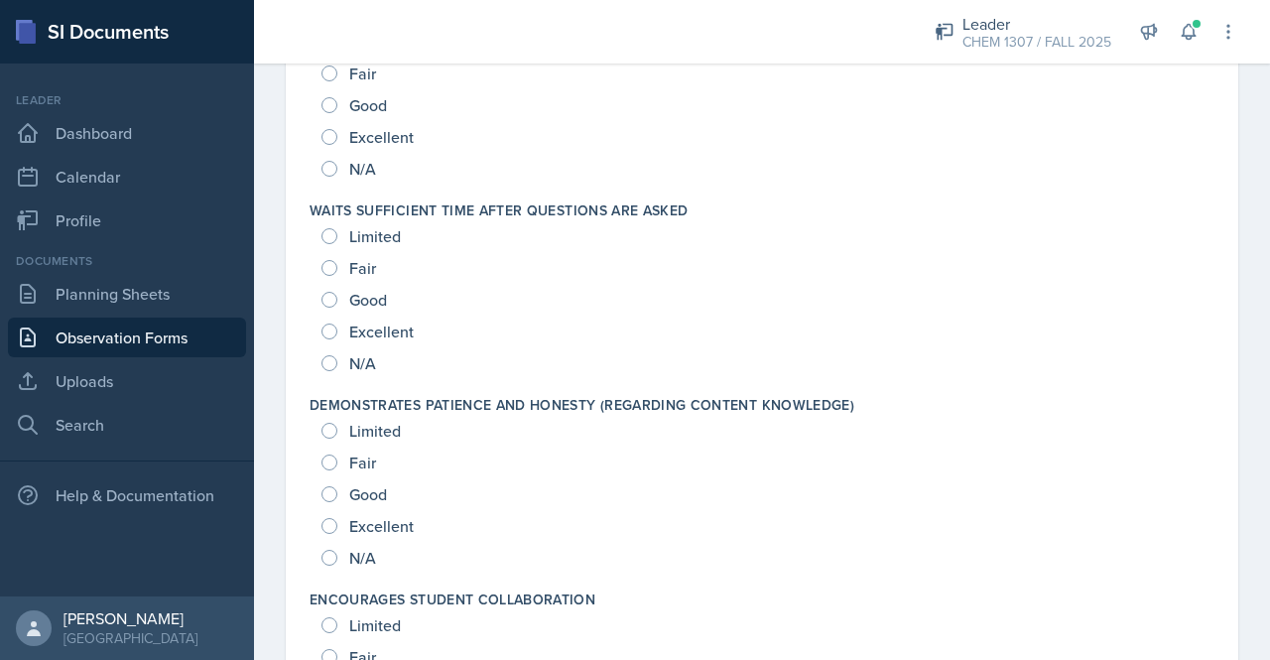
click at [964, 474] on div "Fair" at bounding box center [761, 462] width 881 height 32
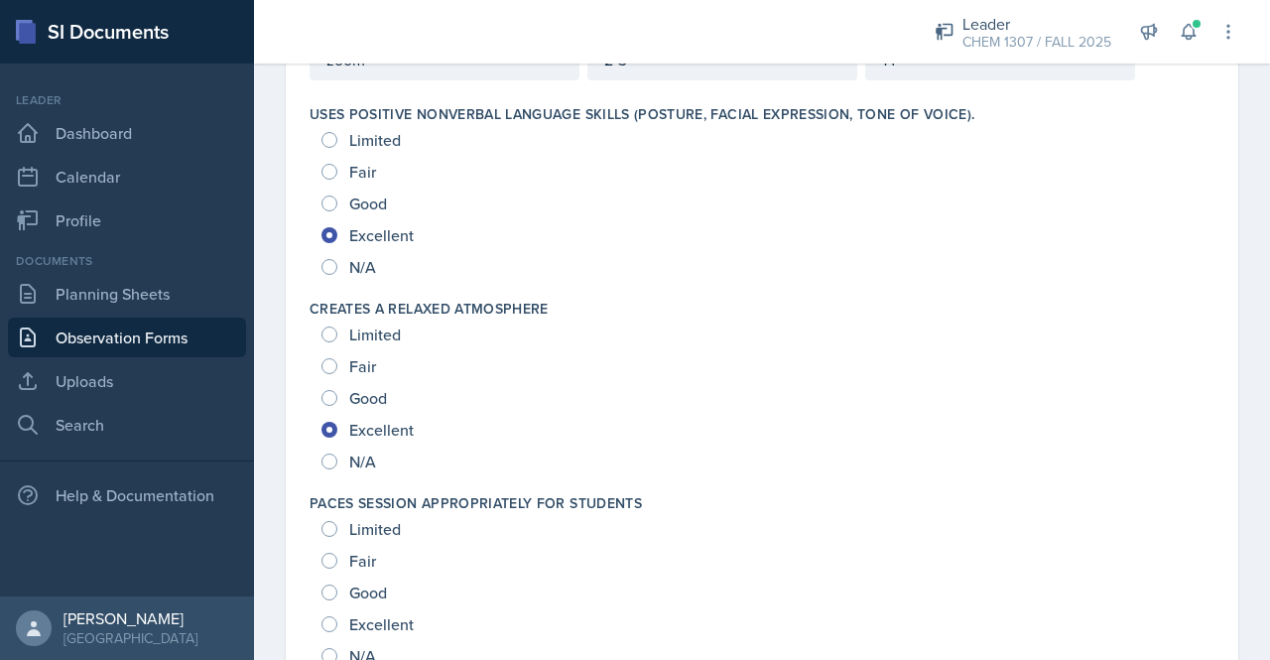
scroll to position [0, 0]
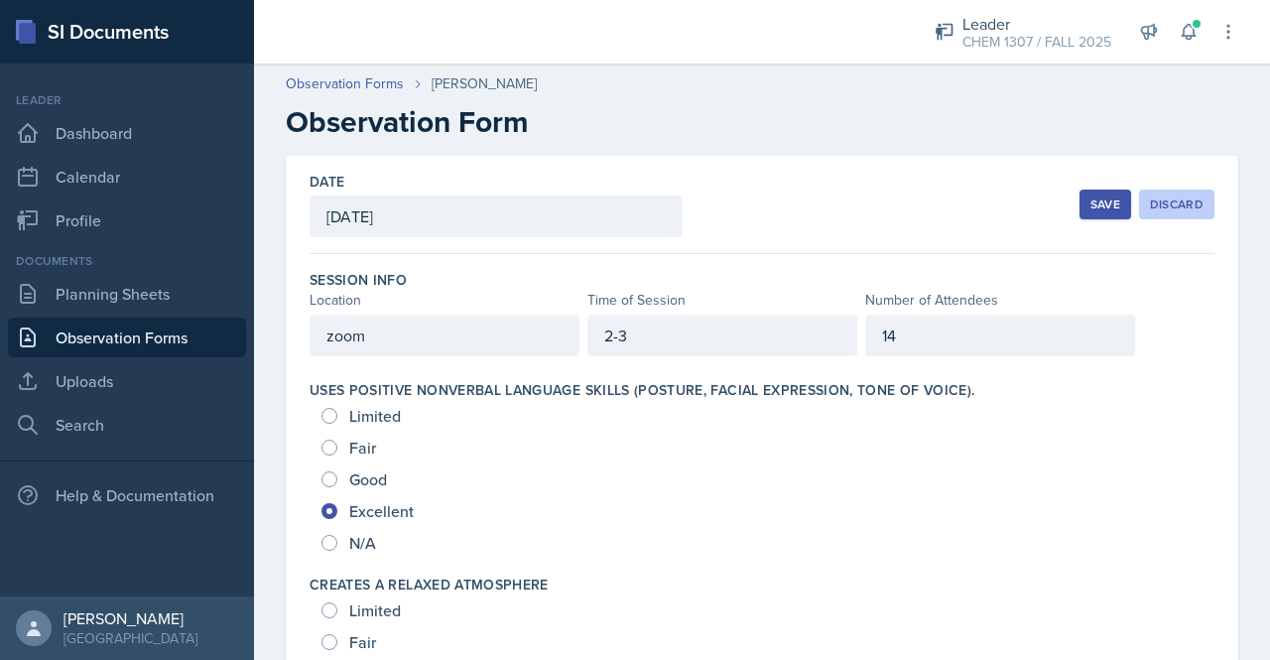
click at [1181, 210] on div "Discard" at bounding box center [1176, 204] width 54 height 16
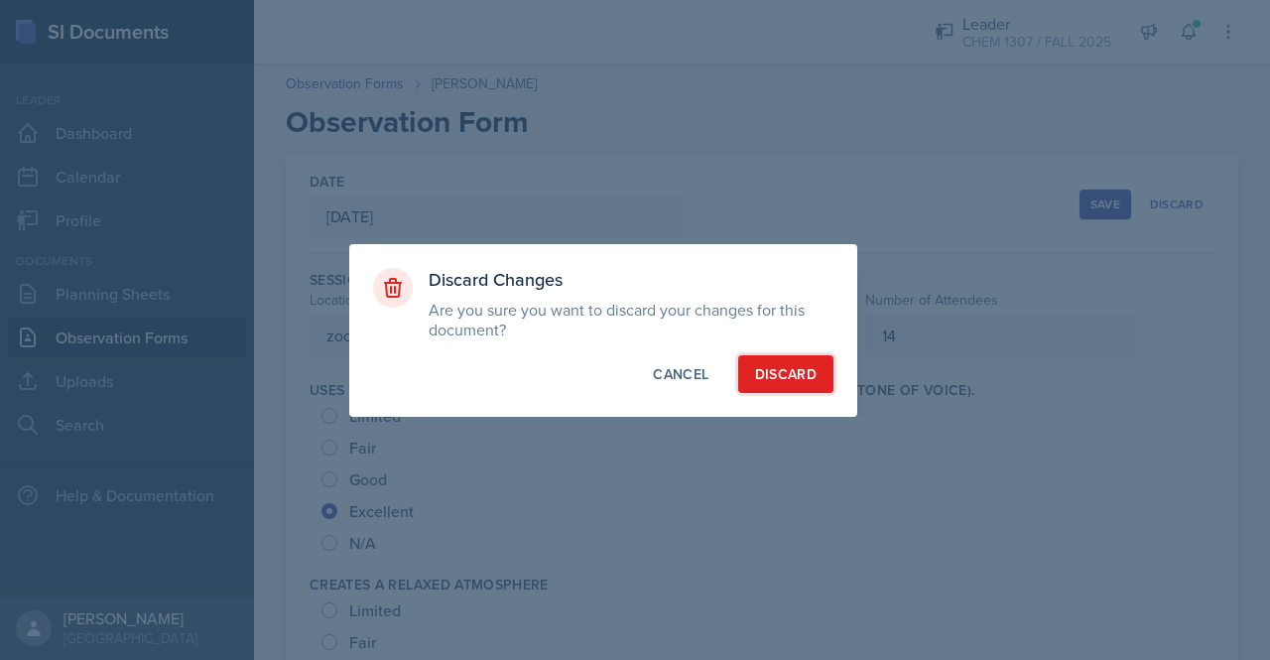
click at [826, 366] on button "Discard" at bounding box center [785, 374] width 95 height 38
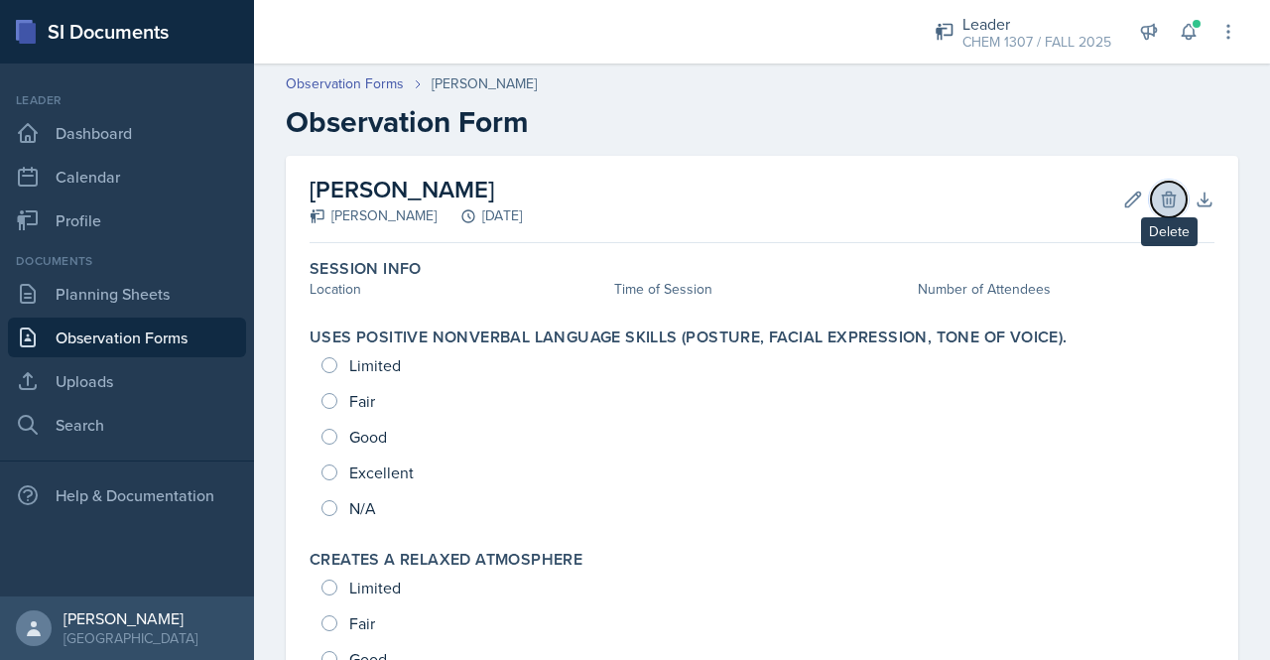
click at [1161, 199] on icon at bounding box center [1167, 198] width 13 height 15
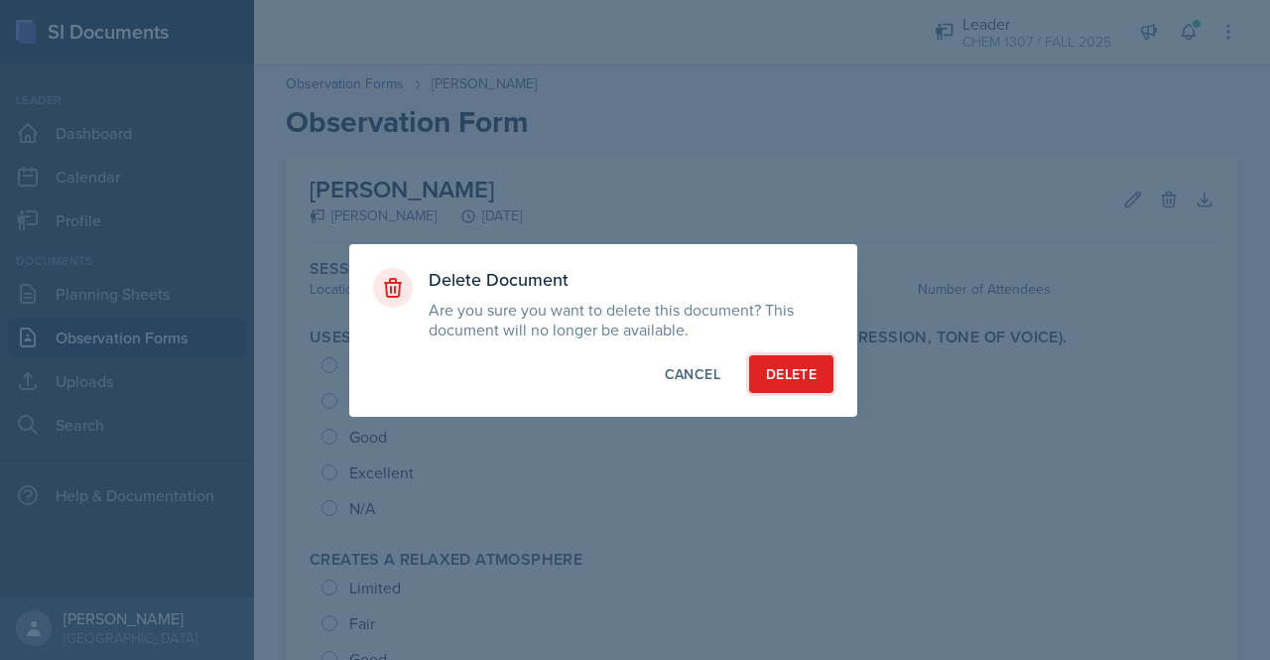
click at [805, 368] on div "Delete" at bounding box center [791, 374] width 51 height 20
